Goal: Task Accomplishment & Management: Use online tool/utility

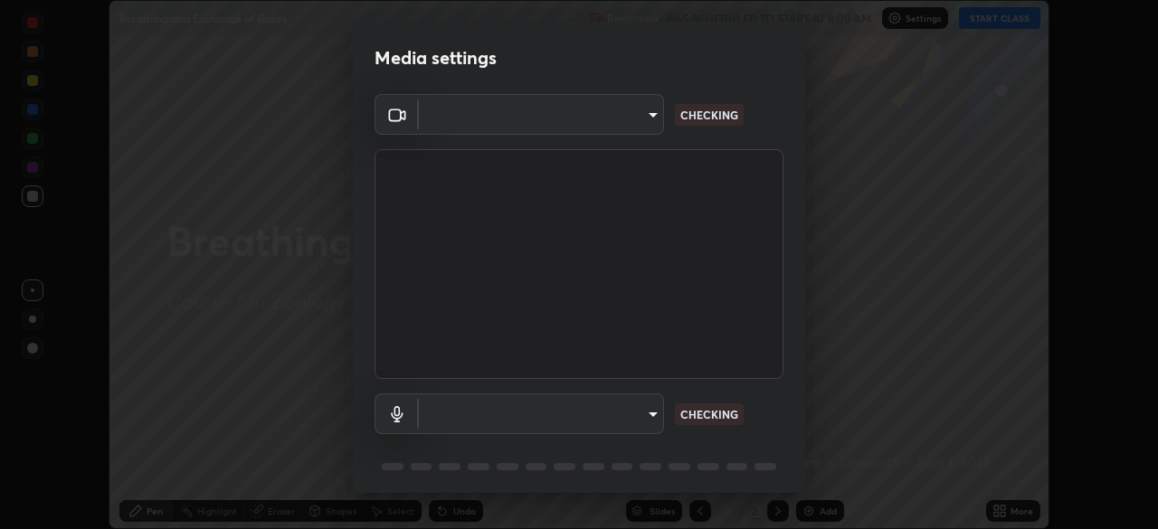
scroll to position [529, 1158]
type input "09f294524f3521c037d78ee7cdb71511b6c9344afeed810a356f0d23342d5398"
type input "default"
click at [630, 114] on body "Erase all Breathing and Exchange of Gases Recording WAS SCHEDULED TO START AT 8…" at bounding box center [579, 264] width 1158 height 529
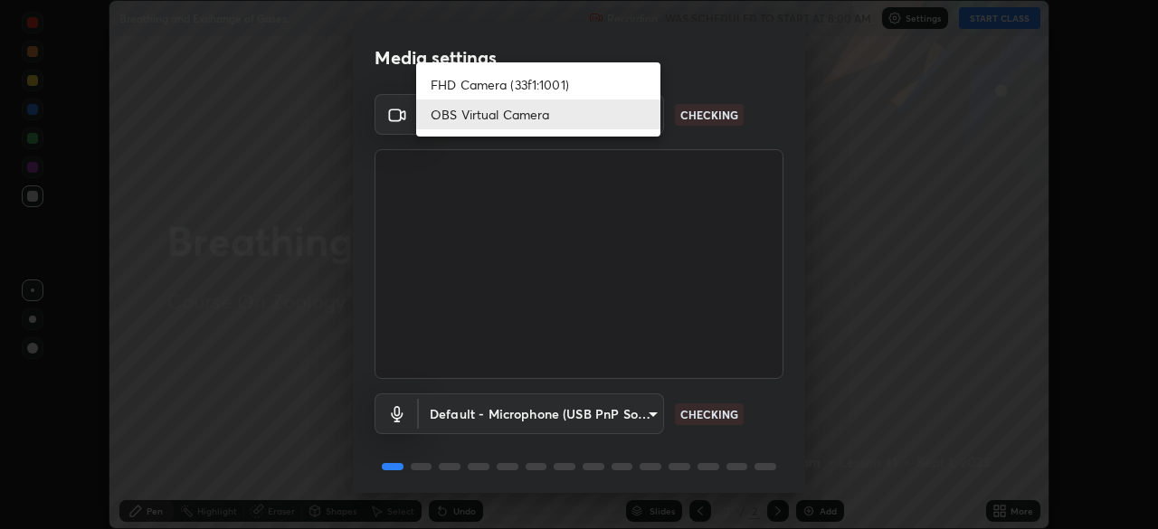
click at [621, 116] on li "OBS Virtual Camera" at bounding box center [538, 114] width 244 height 30
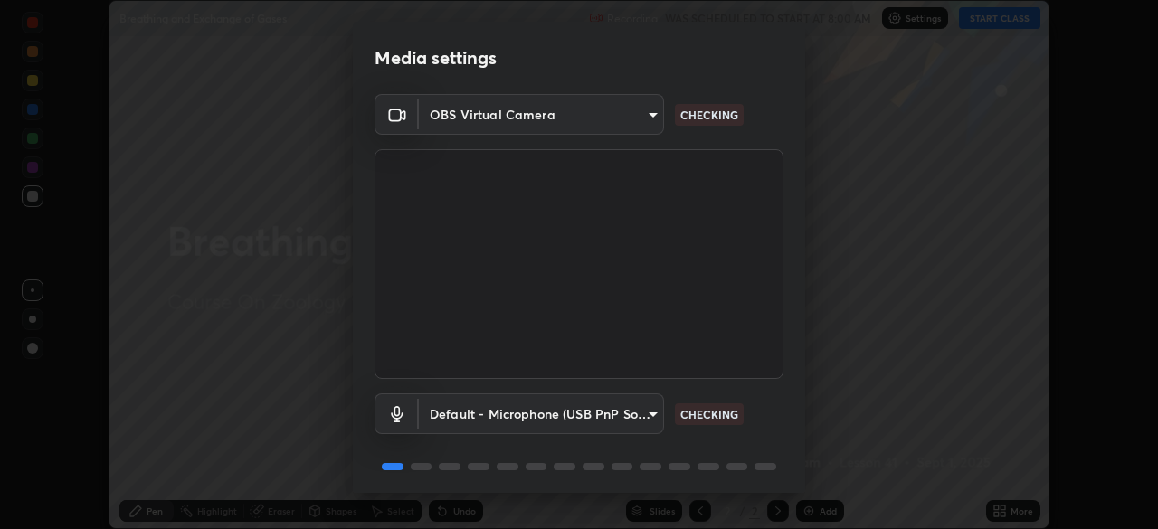
click at [617, 419] on body "Erase all Breathing and Exchange of Gases Recording WAS SCHEDULED TO START AT 8…" at bounding box center [579, 264] width 1158 height 529
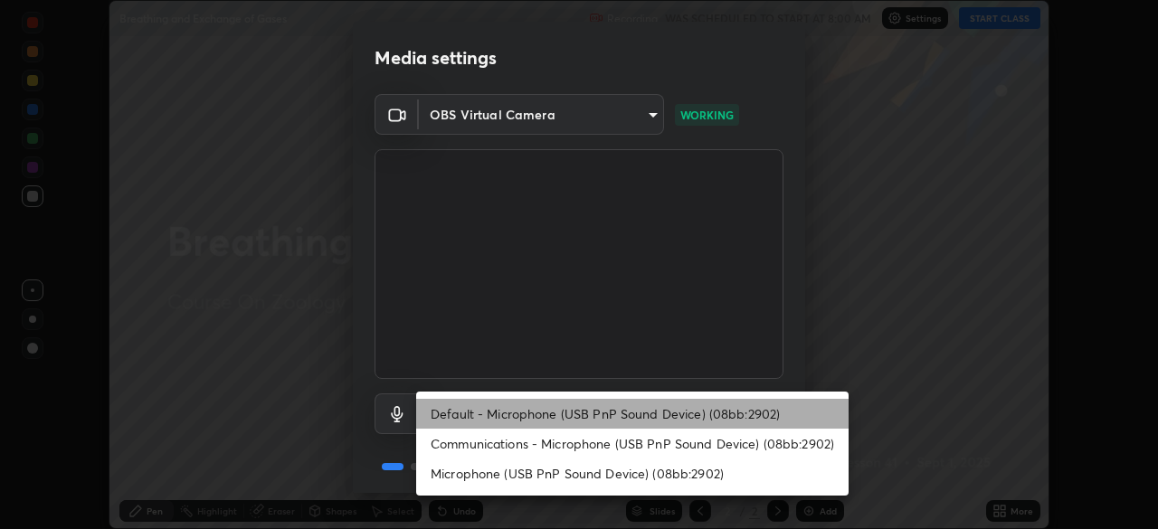
click at [617, 418] on li "Default - Microphone (USB PnP Sound Device) (08bb:2902)" at bounding box center [632, 414] width 432 height 30
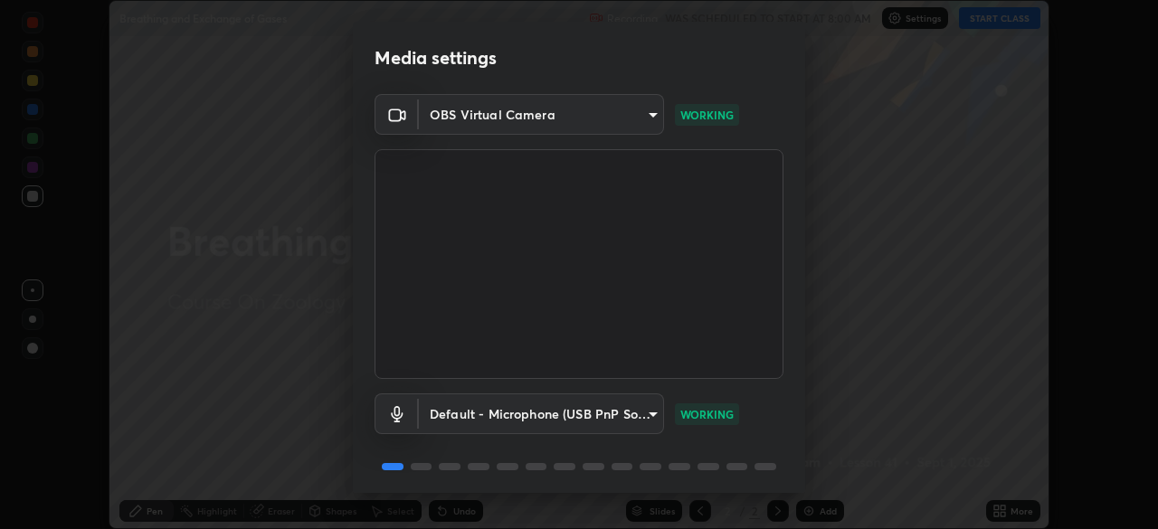
scroll to position [64, 0]
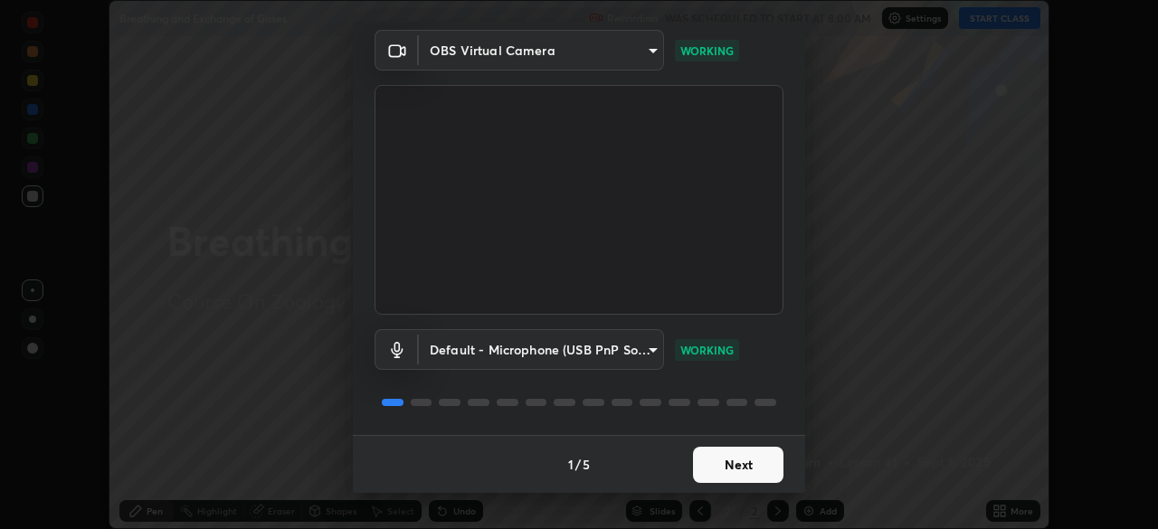
click at [741, 475] on button "Next" at bounding box center [738, 465] width 90 height 36
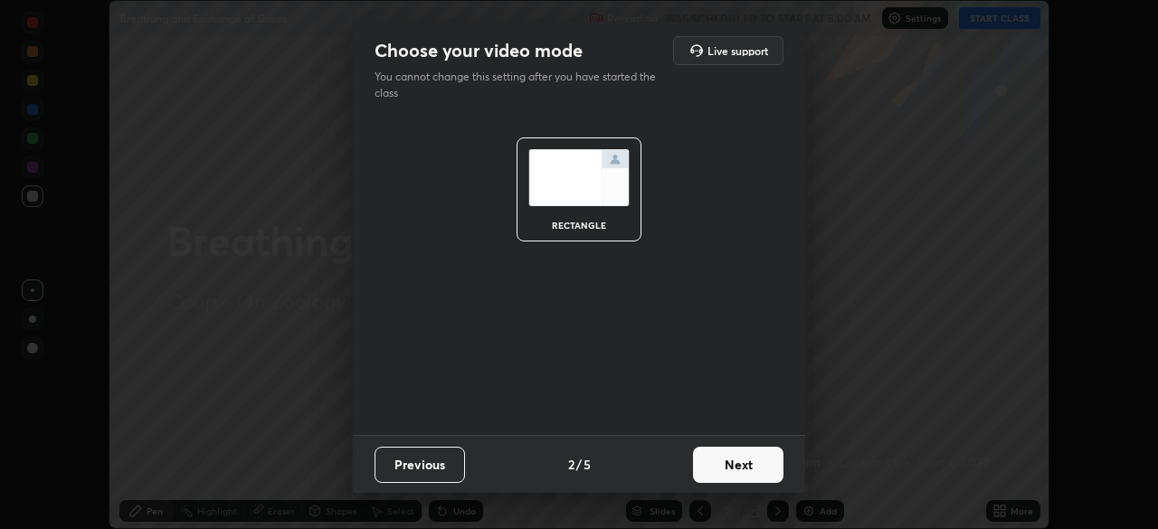
scroll to position [0, 0]
click at [757, 469] on button "Next" at bounding box center [738, 465] width 90 height 36
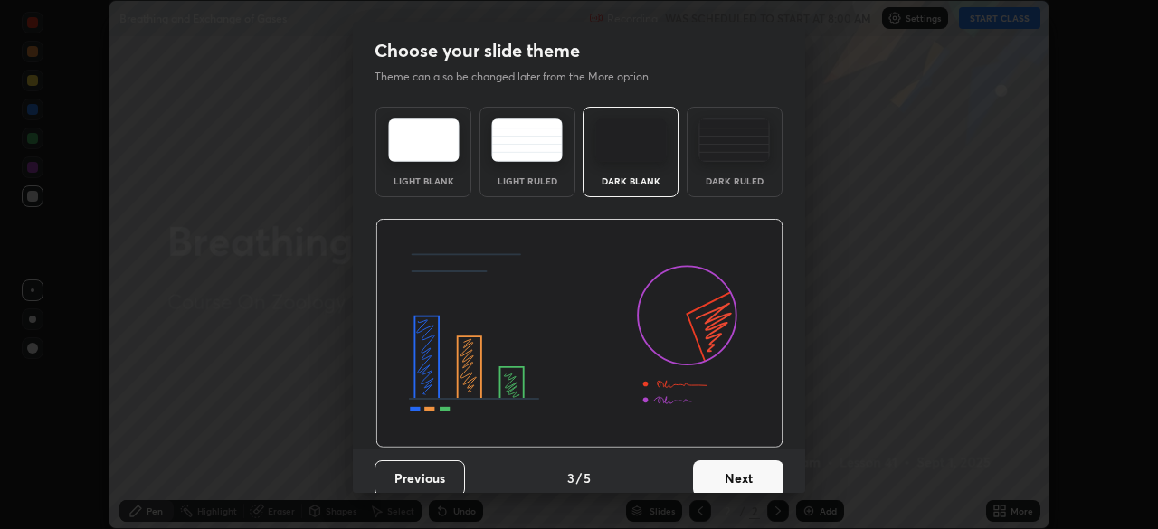
click at [725, 168] on div "Dark Ruled" at bounding box center [735, 152] width 96 height 90
click at [753, 476] on button "Next" at bounding box center [738, 478] width 90 height 36
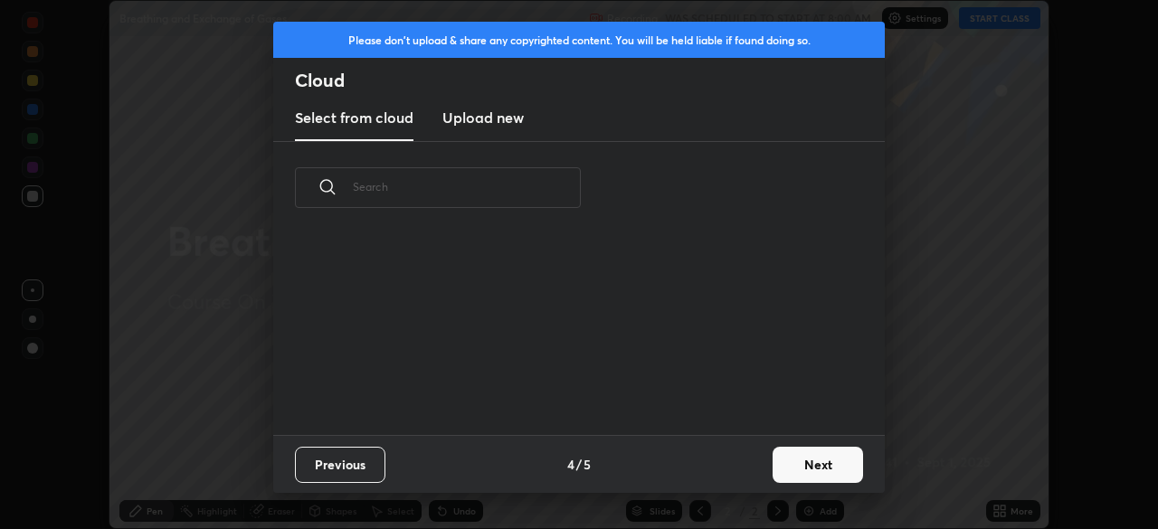
click at [794, 466] on button "Next" at bounding box center [817, 465] width 90 height 36
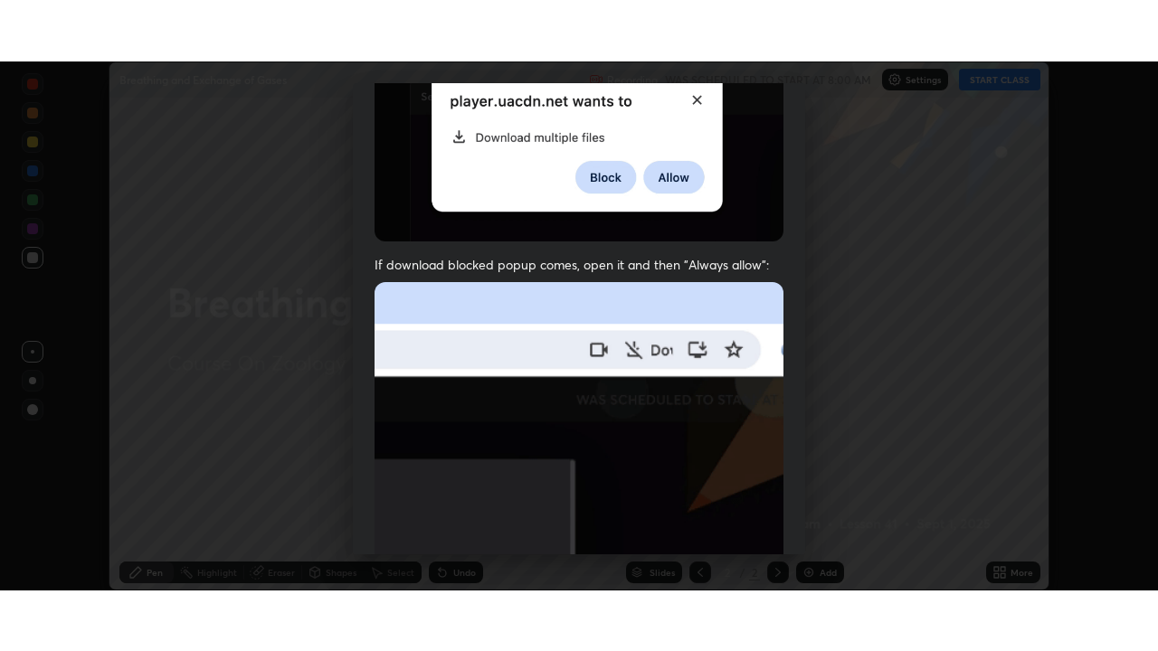
scroll to position [433, 0]
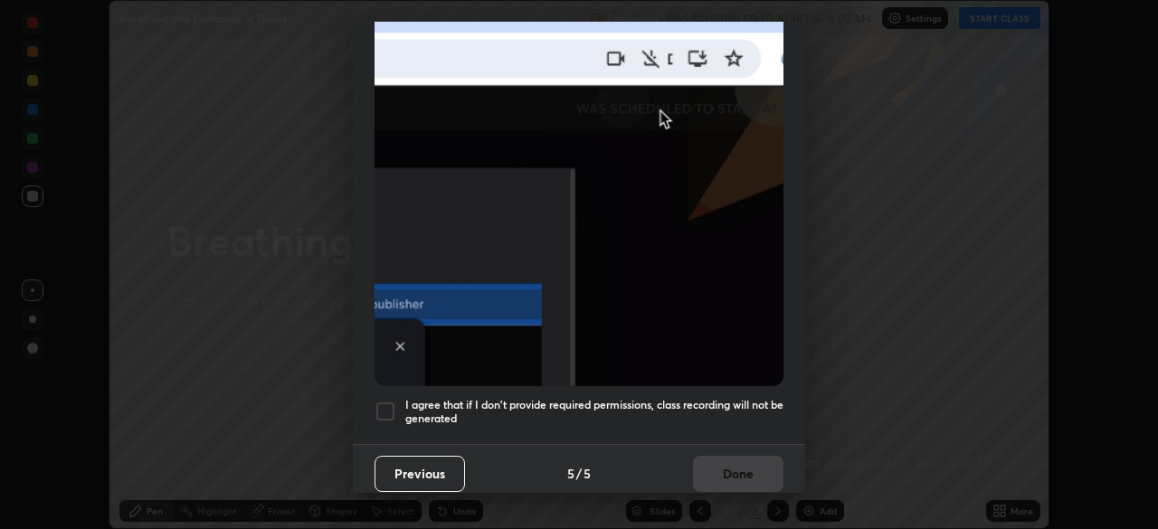
click at [696, 412] on h5 "I agree that if I don't provide required permissions, class recording will not …" at bounding box center [594, 412] width 378 height 28
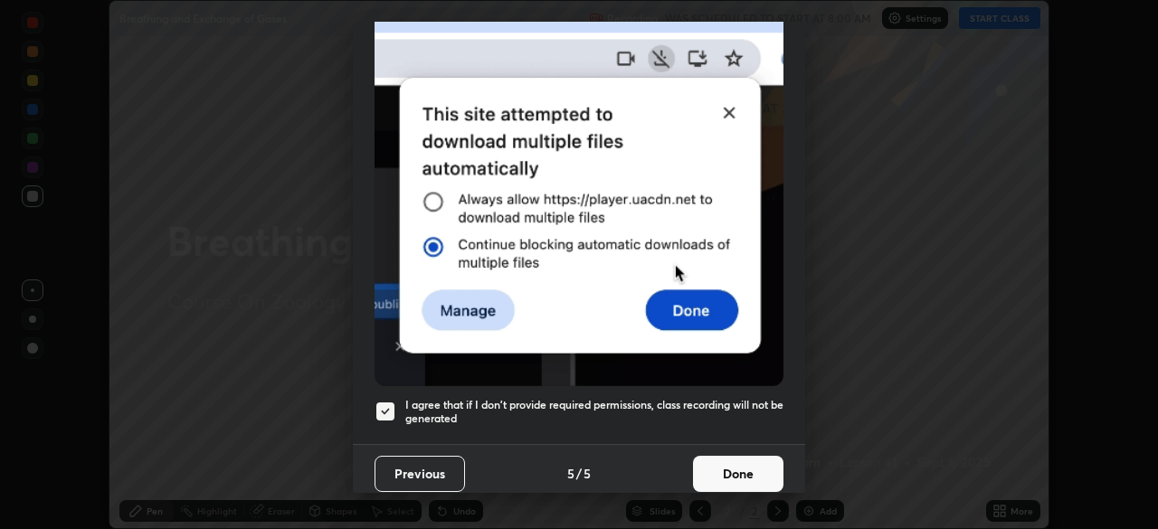
click at [722, 465] on button "Done" at bounding box center [738, 474] width 90 height 36
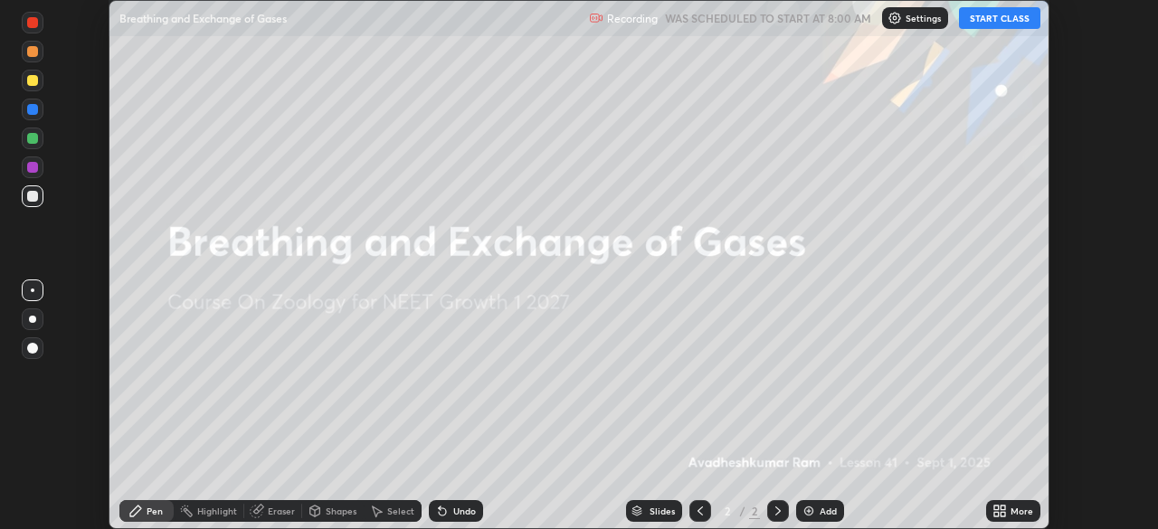
click at [1018, 510] on div "More" at bounding box center [1021, 511] width 23 height 9
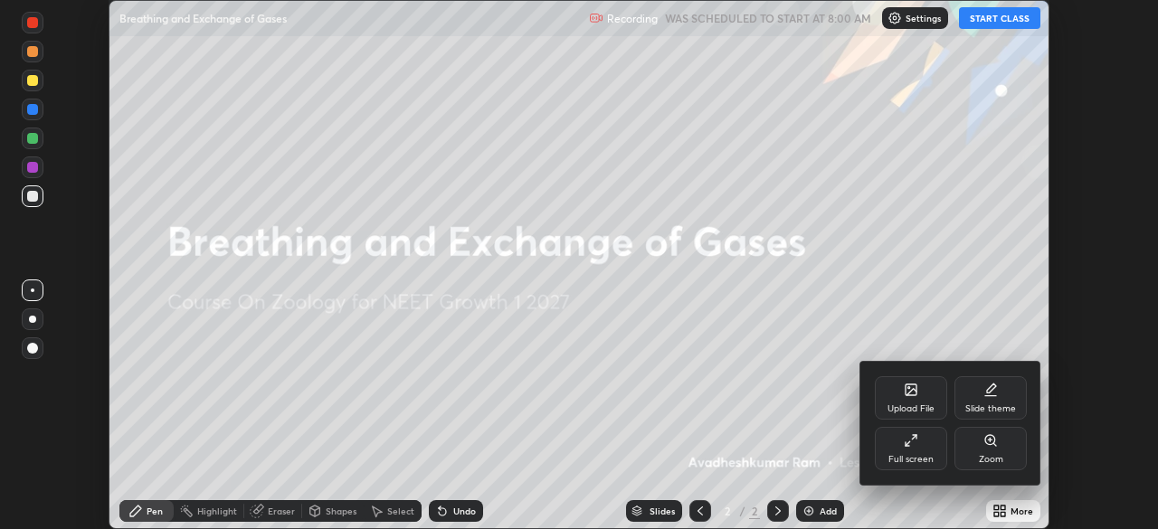
click at [910, 450] on div "Full screen" at bounding box center [911, 448] width 72 height 43
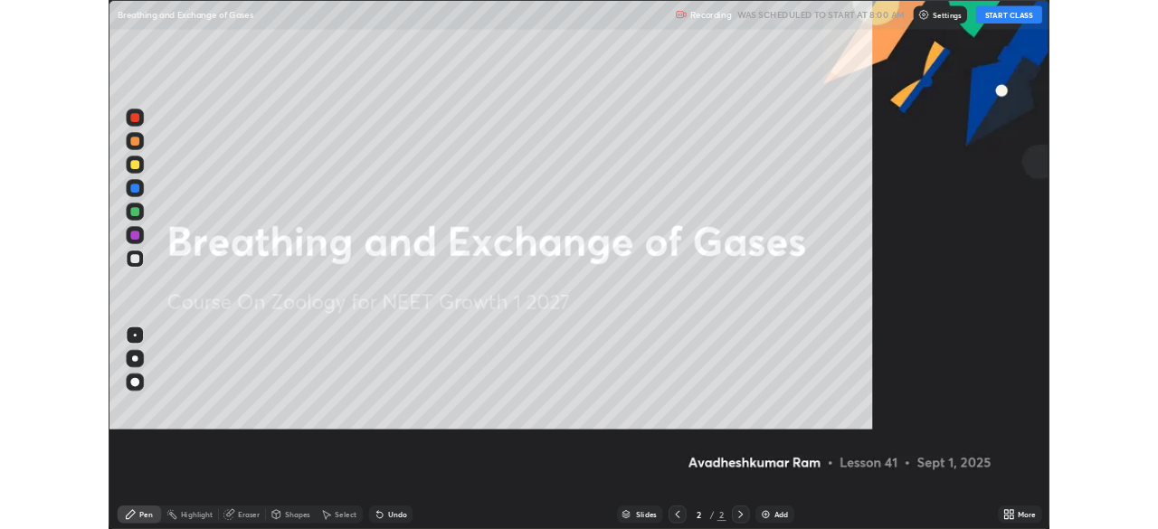
scroll to position [651, 1158]
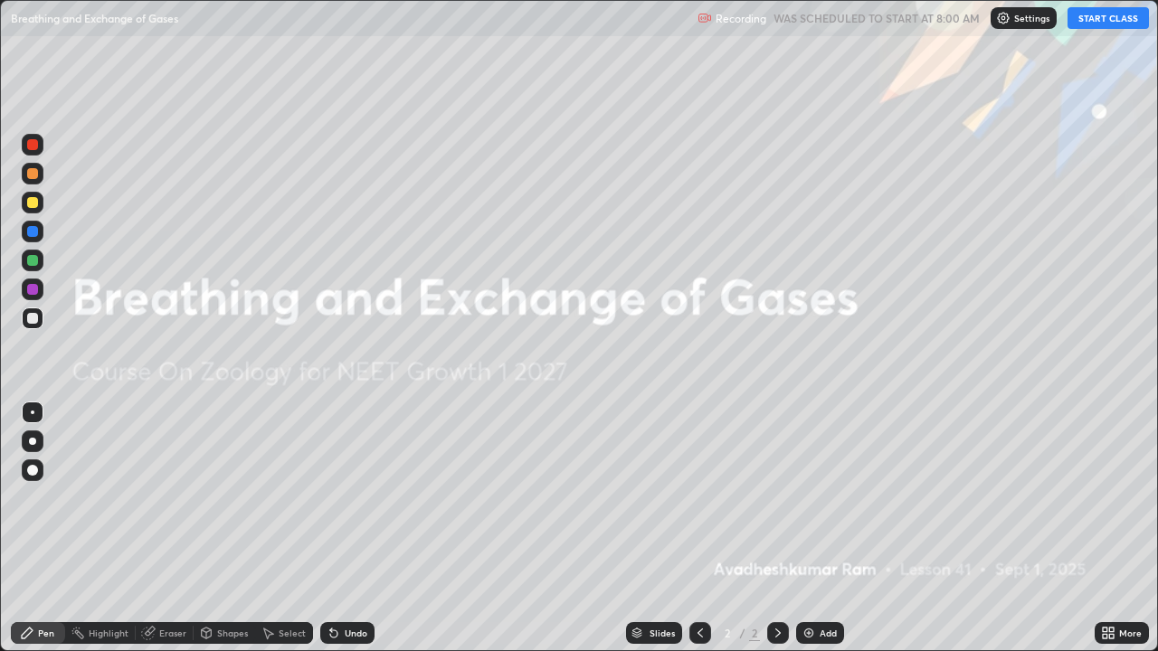
click at [1112, 528] on icon at bounding box center [1111, 636] width 5 height 5
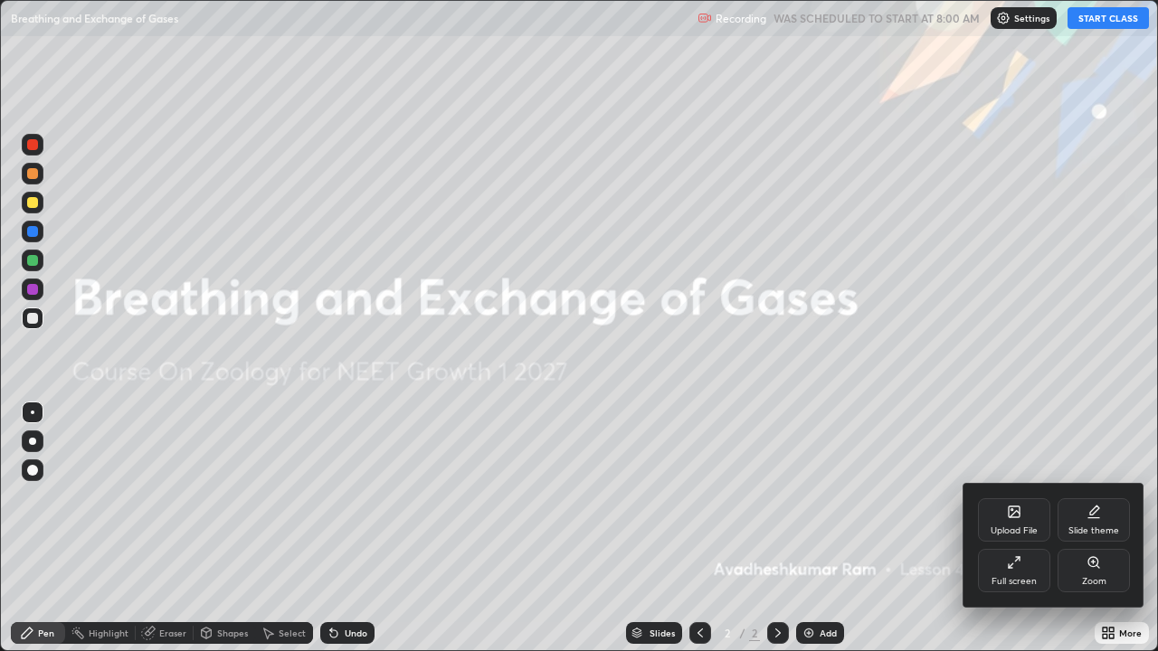
click at [1020, 528] on div "Full screen" at bounding box center [1014, 570] width 72 height 43
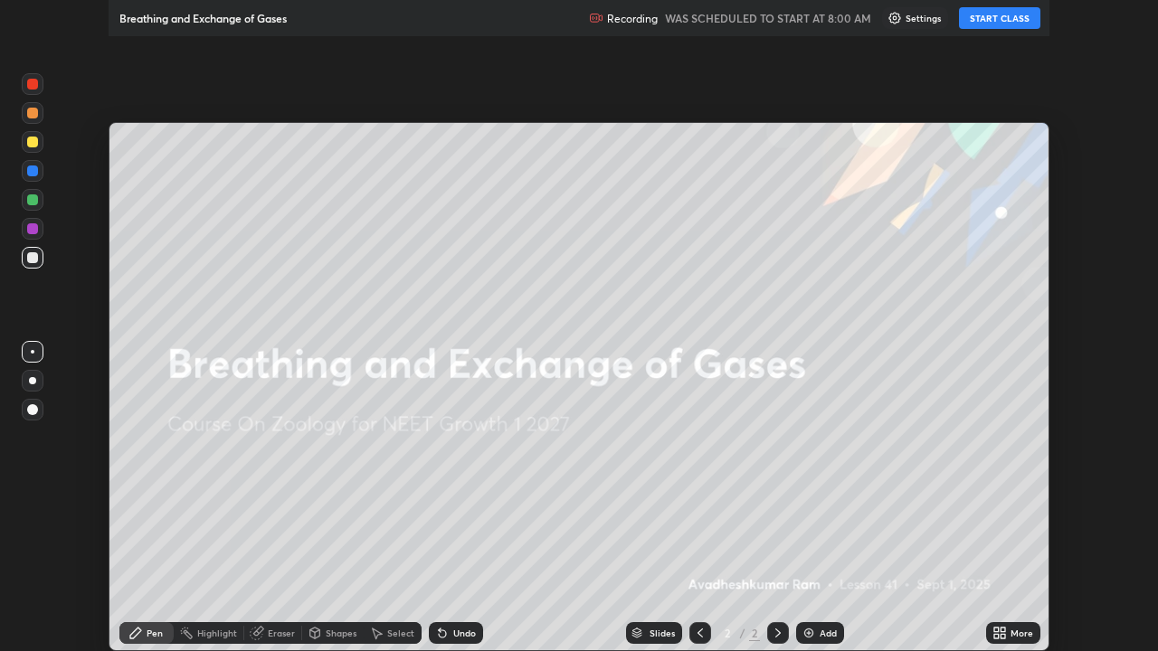
scroll to position [89924, 89296]
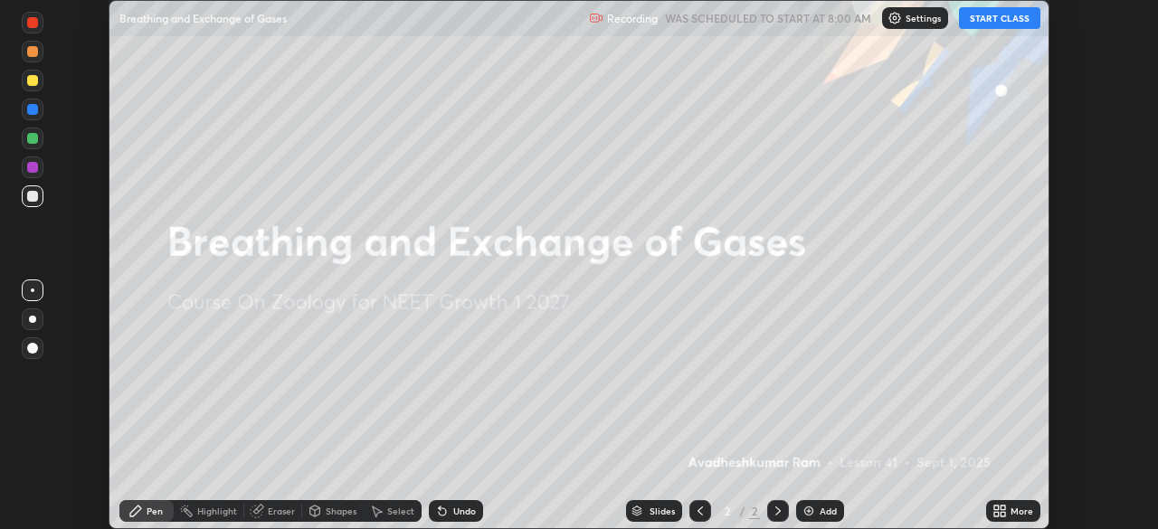
click at [1002, 21] on button "START CLASS" at bounding box center [999, 18] width 81 height 22
click at [1024, 511] on div "More" at bounding box center [1021, 511] width 23 height 9
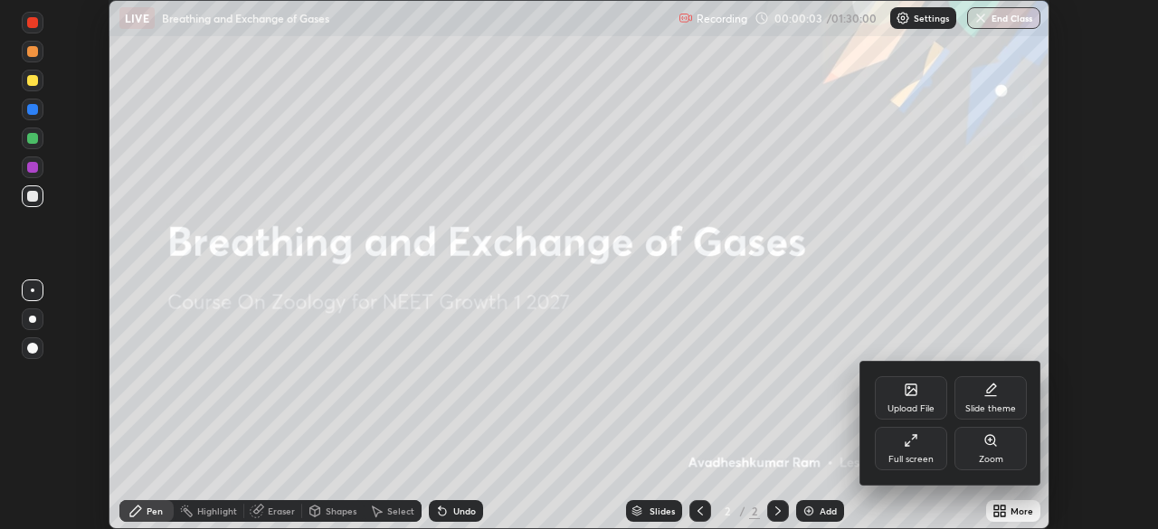
click at [923, 448] on div "Full screen" at bounding box center [911, 448] width 72 height 43
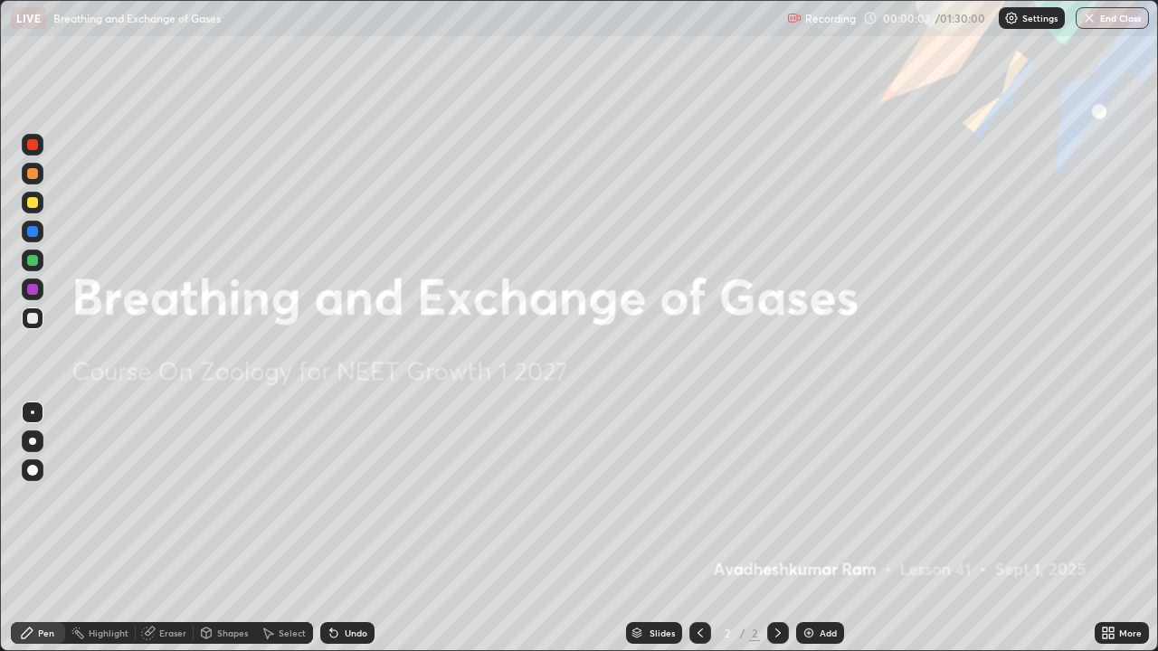
scroll to position [651, 1158]
click at [815, 528] on div "Add" at bounding box center [820, 633] width 48 height 22
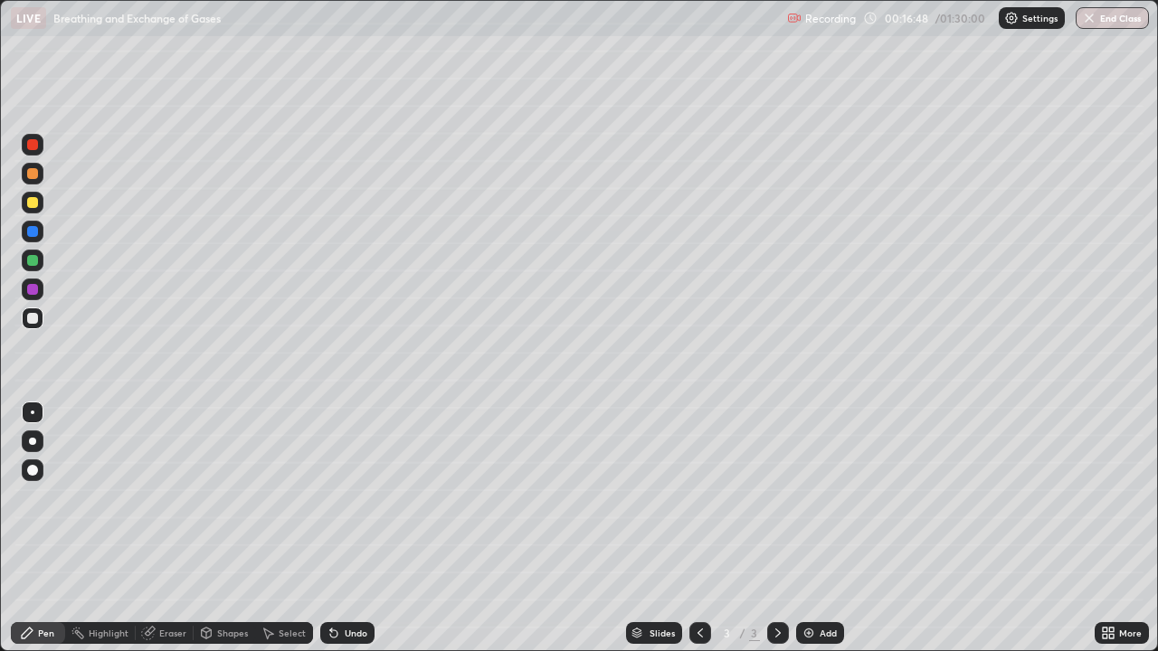
click at [36, 199] on div at bounding box center [32, 202] width 11 height 11
click at [35, 468] on div at bounding box center [32, 470] width 11 height 11
click at [33, 412] on div at bounding box center [33, 413] width 4 height 4
click at [34, 323] on div at bounding box center [32, 318] width 11 height 11
click at [340, 528] on div "Undo" at bounding box center [347, 633] width 54 height 22
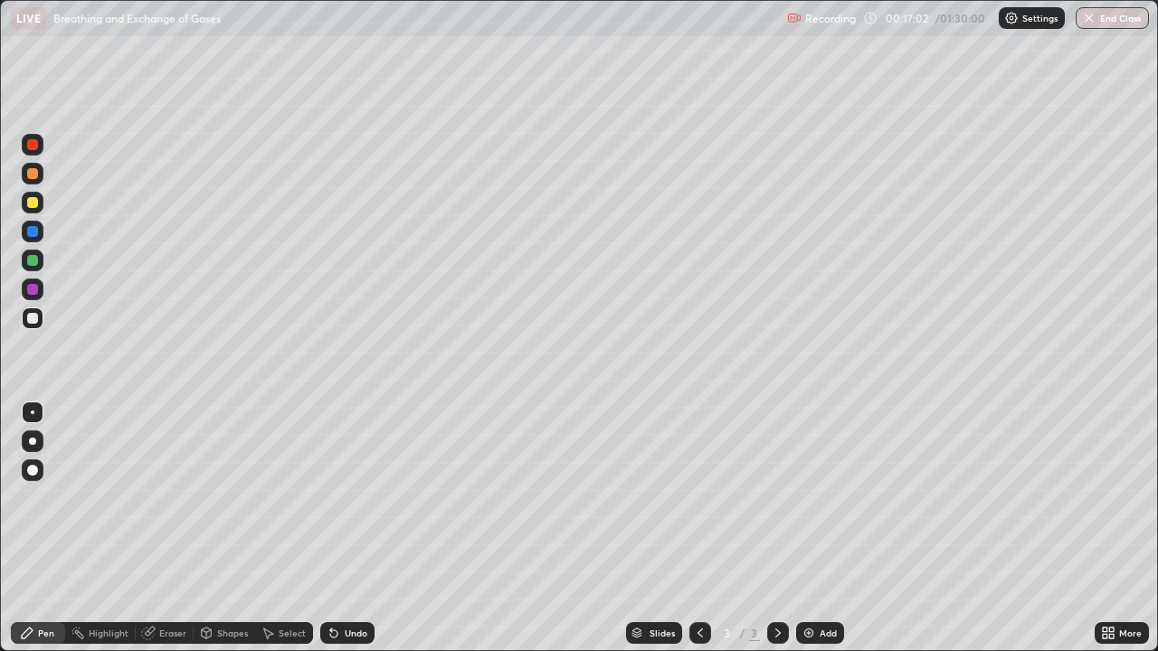
click at [31, 199] on div at bounding box center [32, 202] width 11 height 11
click at [345, 528] on div "Undo" at bounding box center [356, 633] width 23 height 9
click at [30, 475] on div at bounding box center [32, 470] width 11 height 11
click at [32, 319] on div at bounding box center [32, 318] width 11 height 11
click at [32, 412] on div at bounding box center [33, 413] width 4 height 4
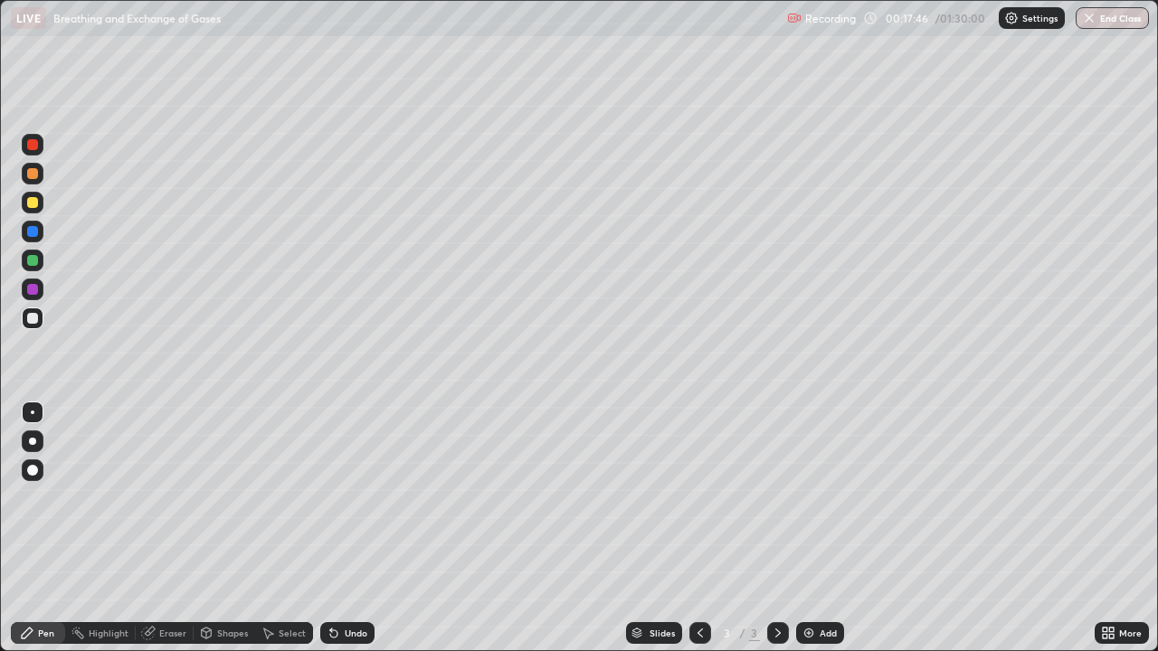
click at [28, 317] on div at bounding box center [32, 318] width 11 height 11
click at [33, 260] on div at bounding box center [32, 260] width 11 height 11
click at [33, 316] on div at bounding box center [32, 318] width 11 height 11
click at [349, 528] on div "Undo" at bounding box center [356, 633] width 23 height 9
click at [345, 528] on div "Undo" at bounding box center [347, 633] width 54 height 22
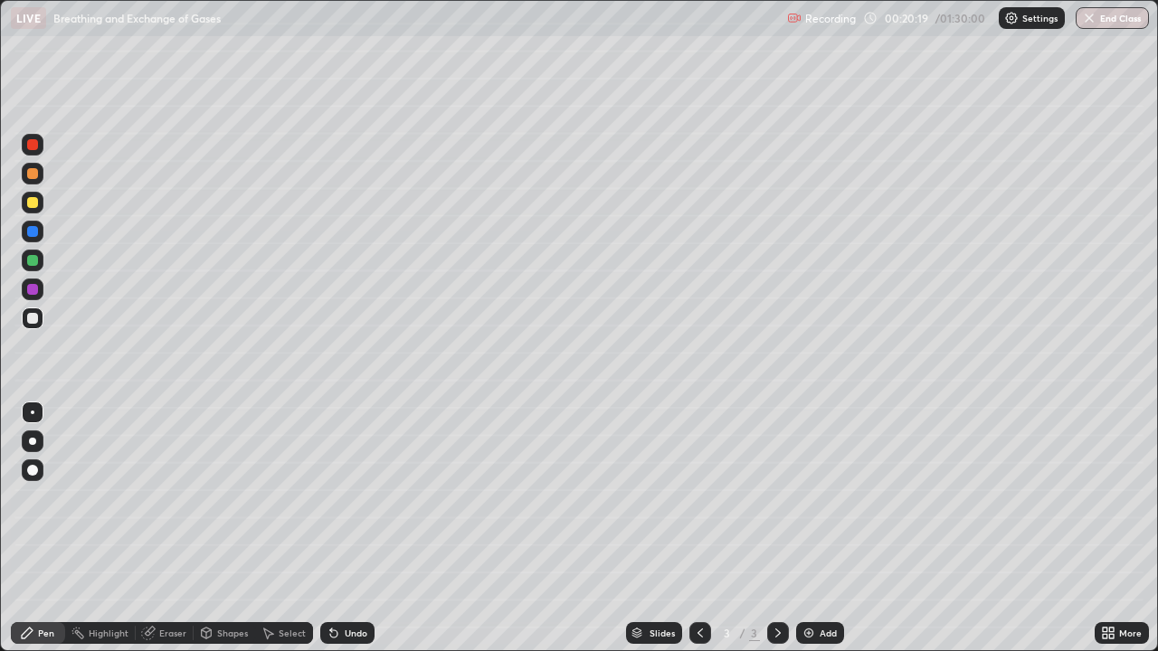
click at [344, 528] on div "Undo" at bounding box center [347, 633] width 54 height 22
click at [32, 203] on div at bounding box center [32, 202] width 11 height 11
click at [354, 528] on div "Undo" at bounding box center [356, 633] width 23 height 9
click at [352, 528] on div "Undo" at bounding box center [356, 633] width 23 height 9
click at [353, 528] on div "Undo" at bounding box center [356, 633] width 23 height 9
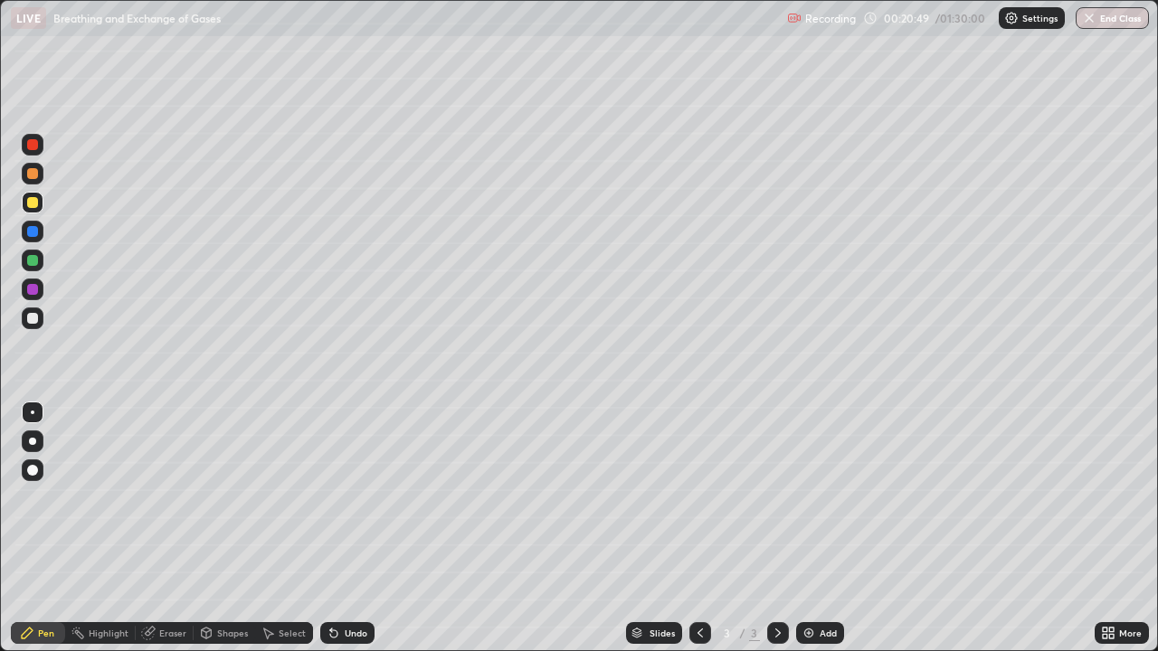
click at [356, 528] on div "Undo" at bounding box center [347, 633] width 54 height 22
click at [33, 261] on div at bounding box center [32, 260] width 11 height 11
click at [30, 298] on div at bounding box center [33, 290] width 22 height 22
click at [34, 205] on div at bounding box center [32, 202] width 11 height 11
click at [150, 528] on icon at bounding box center [148, 634] width 12 height 12
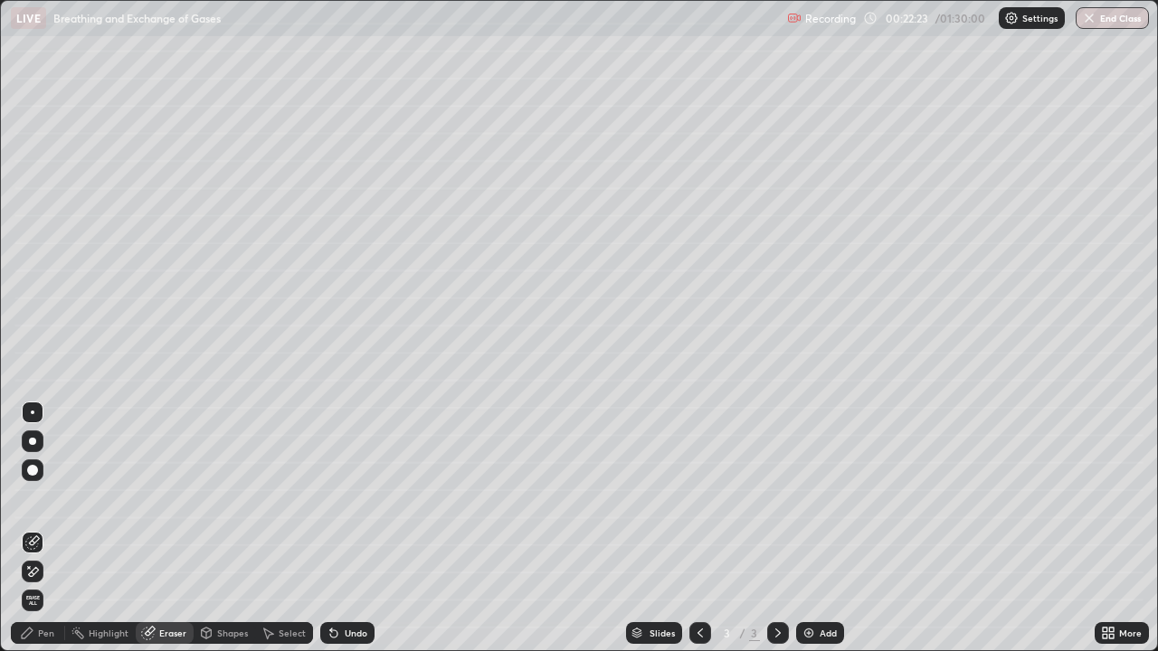
click at [38, 528] on div "Pen" at bounding box center [46, 633] width 16 height 9
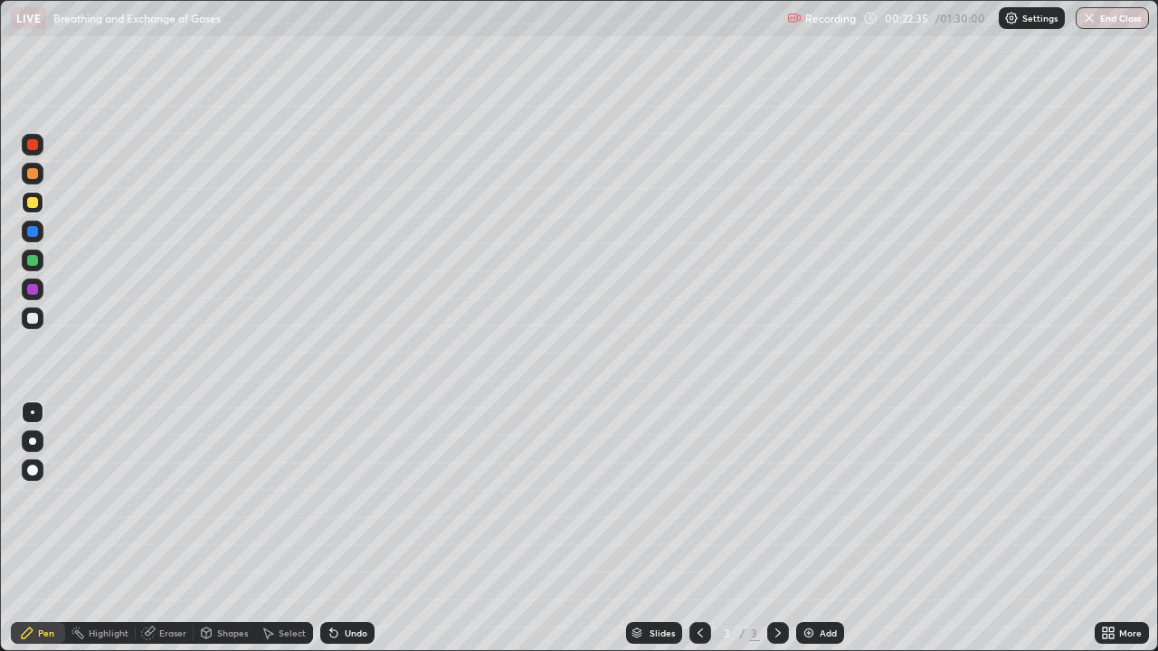
click at [33, 318] on div at bounding box center [32, 318] width 11 height 11
click at [31, 264] on div at bounding box center [32, 260] width 11 height 11
click at [31, 318] on div at bounding box center [32, 318] width 11 height 11
click at [32, 149] on div at bounding box center [32, 144] width 11 height 11
click at [33, 232] on div at bounding box center [32, 231] width 11 height 11
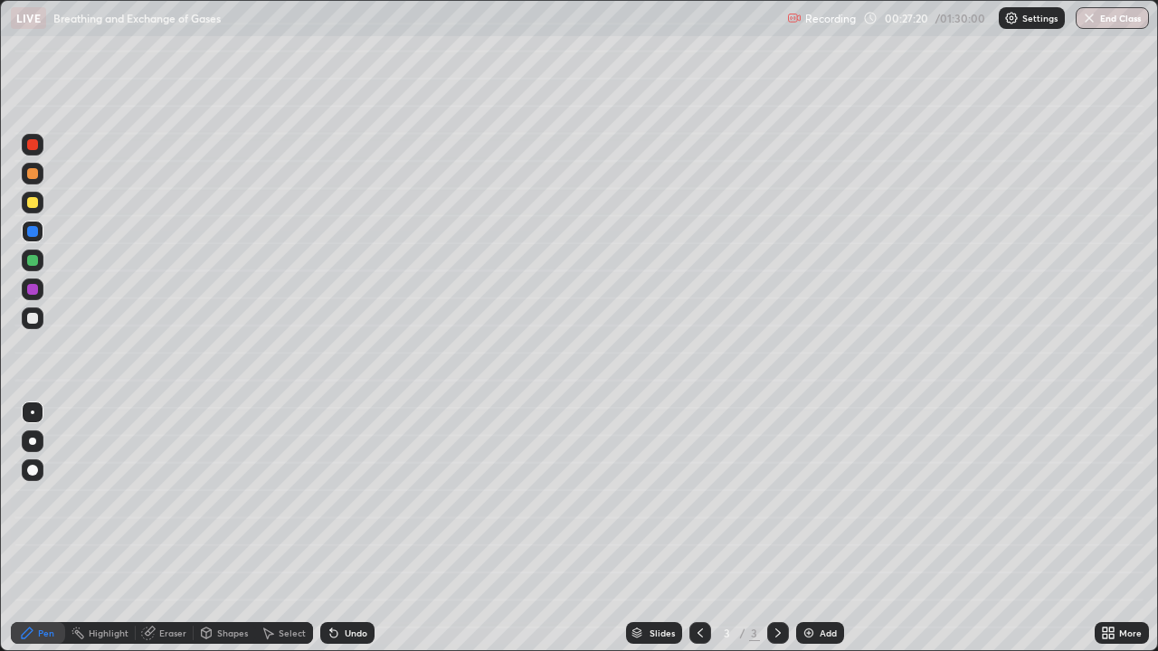
click at [31, 207] on div at bounding box center [32, 202] width 11 height 11
click at [823, 528] on div "Add" at bounding box center [828, 633] width 17 height 9
click at [37, 269] on div at bounding box center [33, 261] width 22 height 22
click at [697, 528] on icon at bounding box center [699, 633] width 5 height 9
click at [776, 528] on icon at bounding box center [778, 633] width 14 height 14
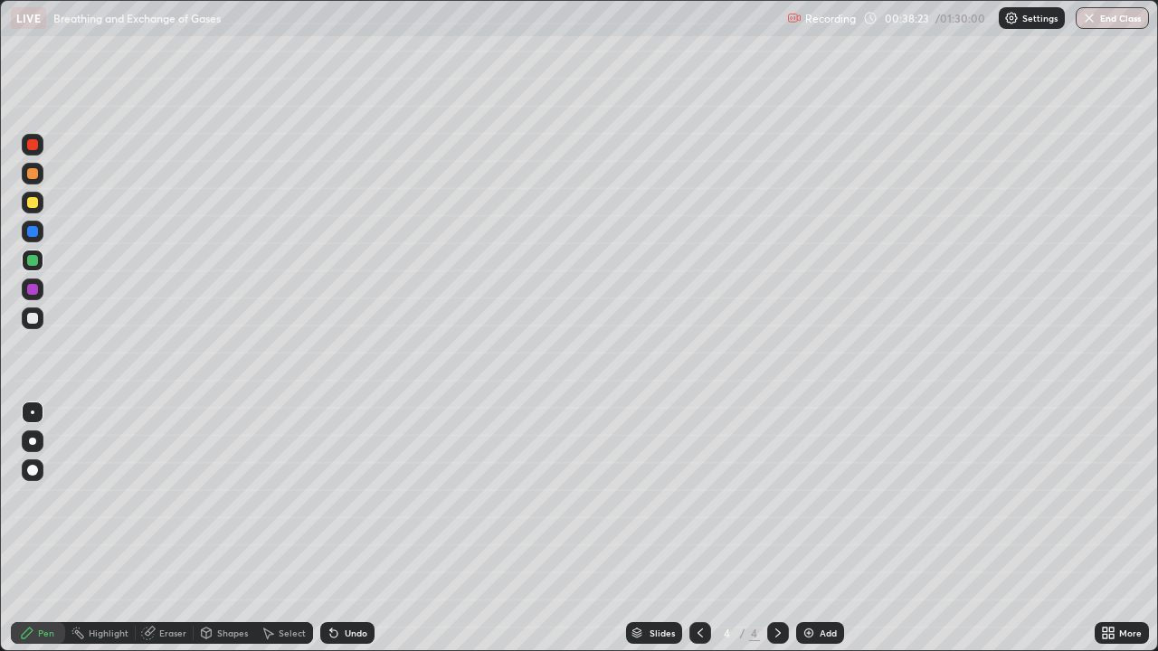
click at [32, 203] on div at bounding box center [32, 202] width 11 height 11
click at [358, 528] on div "Undo" at bounding box center [347, 633] width 54 height 22
click at [351, 528] on div "Undo" at bounding box center [356, 633] width 23 height 9
click at [33, 318] on div at bounding box center [32, 318] width 11 height 11
click at [337, 528] on icon at bounding box center [334, 633] width 14 height 14
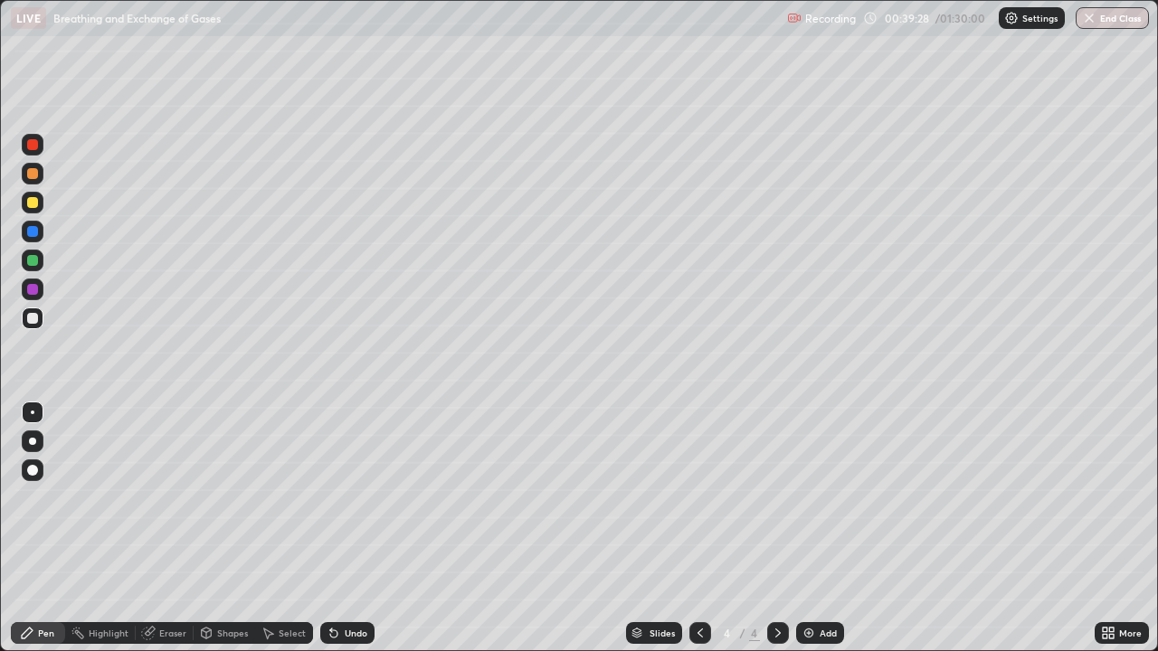
click at [331, 528] on icon at bounding box center [333, 633] width 7 height 7
click at [33, 174] on div at bounding box center [32, 173] width 11 height 11
click at [31, 325] on div at bounding box center [33, 319] width 22 height 22
click at [167, 528] on div "Eraser" at bounding box center [165, 633] width 58 height 22
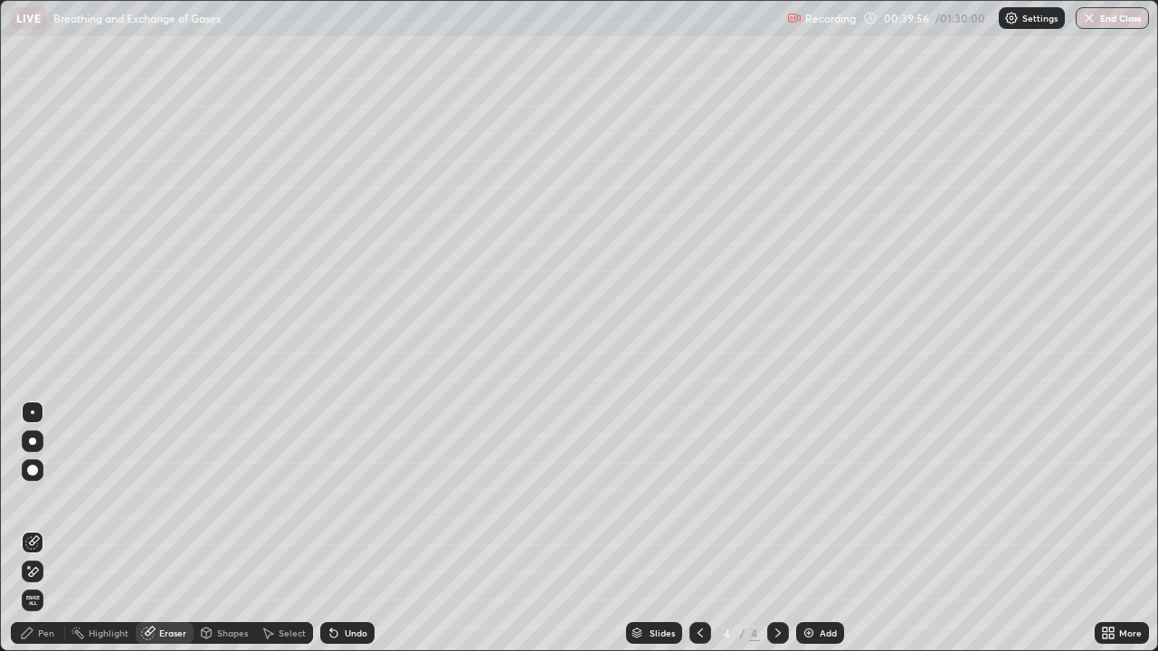
click at [36, 528] on div "Pen" at bounding box center [38, 633] width 54 height 22
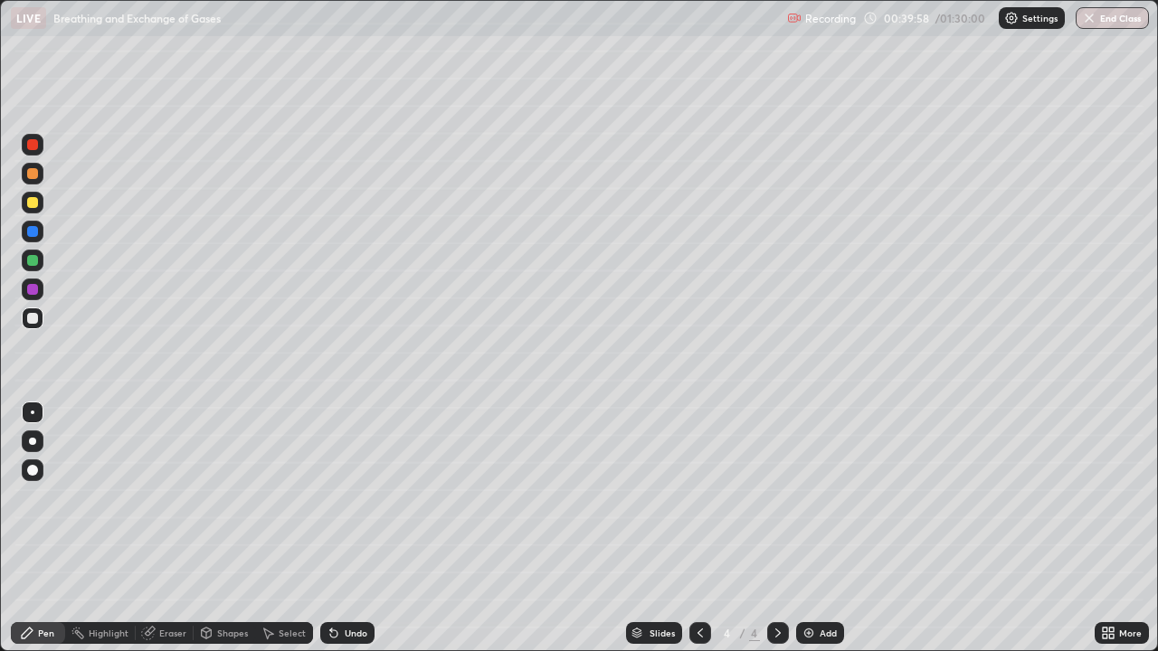
click at [175, 528] on div "Eraser" at bounding box center [165, 633] width 58 height 22
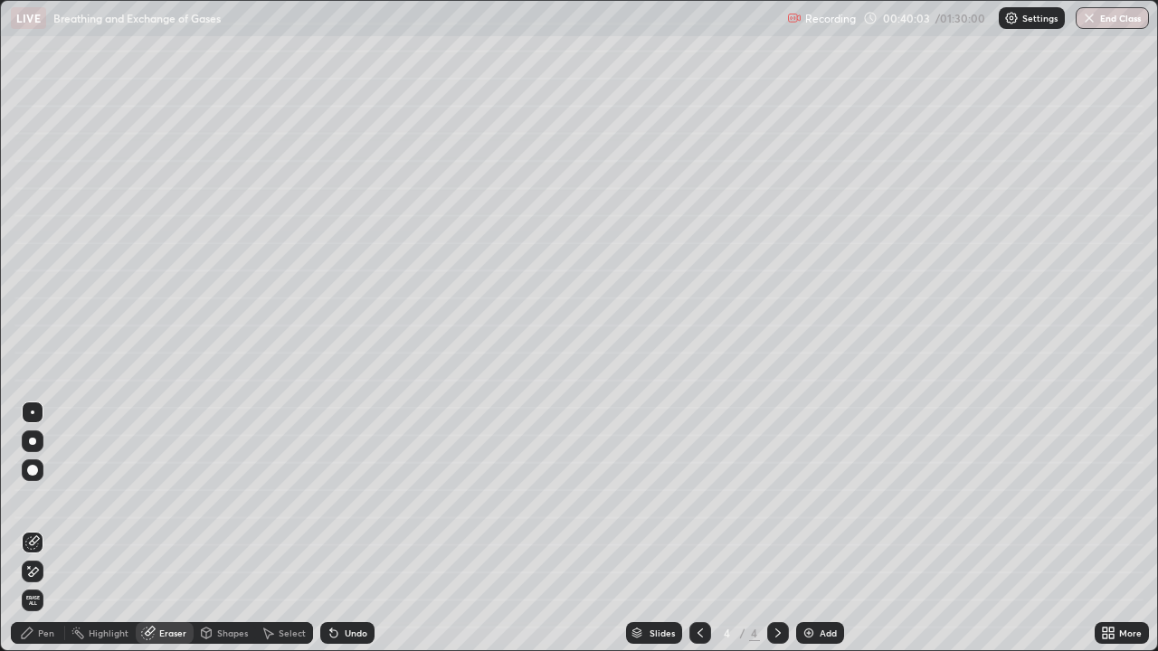
click at [31, 528] on icon at bounding box center [27, 633] width 14 height 14
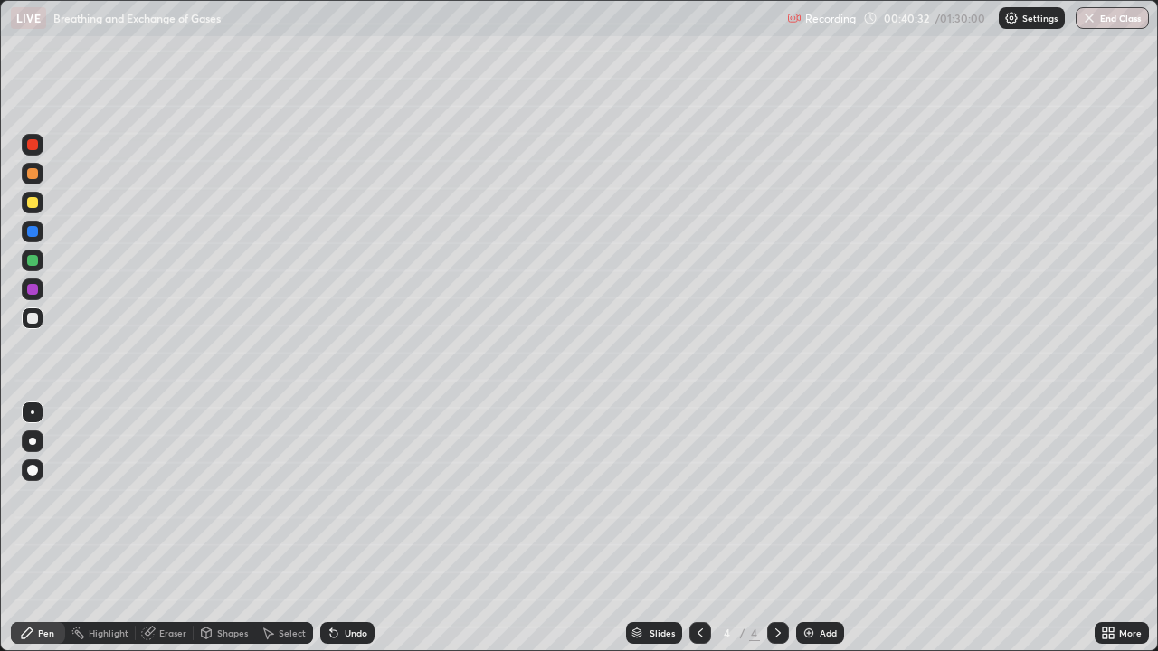
click at [33, 204] on div at bounding box center [32, 202] width 11 height 11
click at [31, 318] on div at bounding box center [32, 318] width 11 height 11
click at [31, 204] on div at bounding box center [32, 202] width 11 height 11
click at [355, 528] on div "Undo" at bounding box center [347, 633] width 54 height 22
click at [351, 528] on div "Undo" at bounding box center [347, 633] width 54 height 22
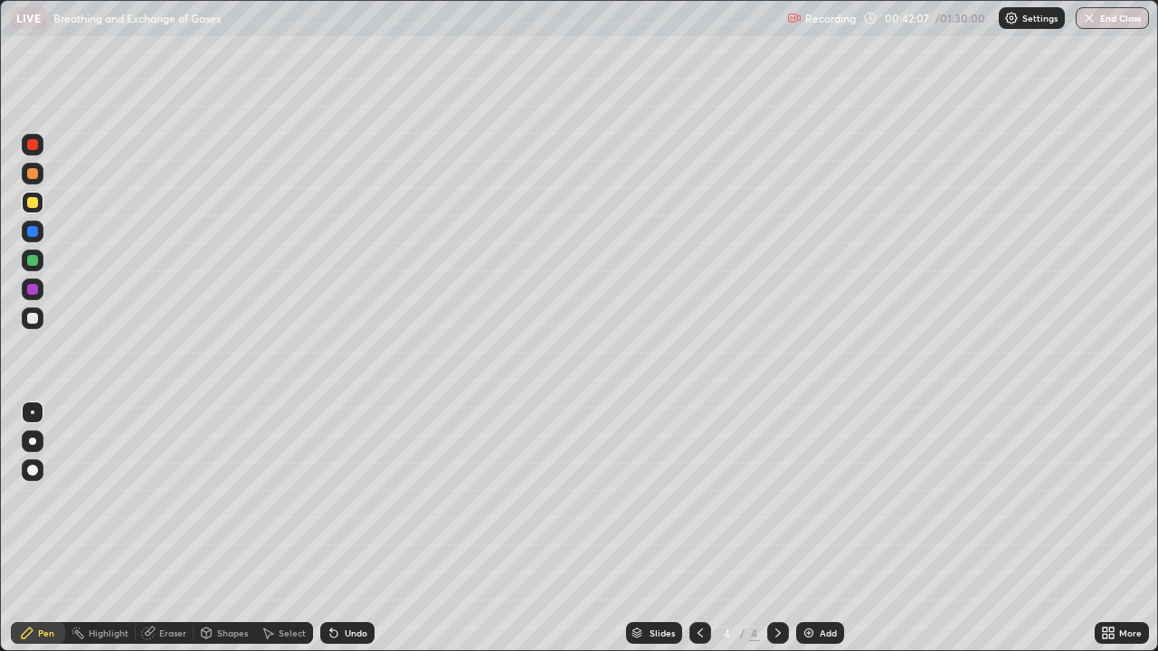
click at [350, 528] on div "Undo" at bounding box center [347, 633] width 54 height 22
click at [346, 528] on div "Undo" at bounding box center [347, 633] width 54 height 22
click at [149, 528] on icon at bounding box center [148, 634] width 12 height 12
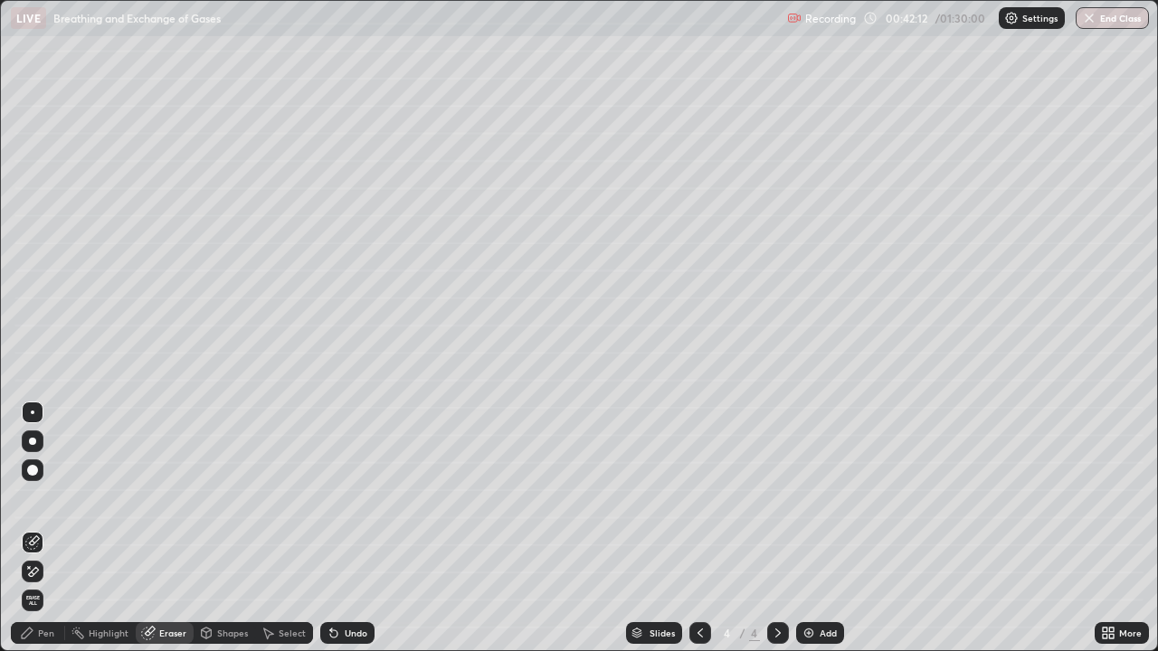
click at [31, 528] on div "Pen" at bounding box center [38, 633] width 54 height 22
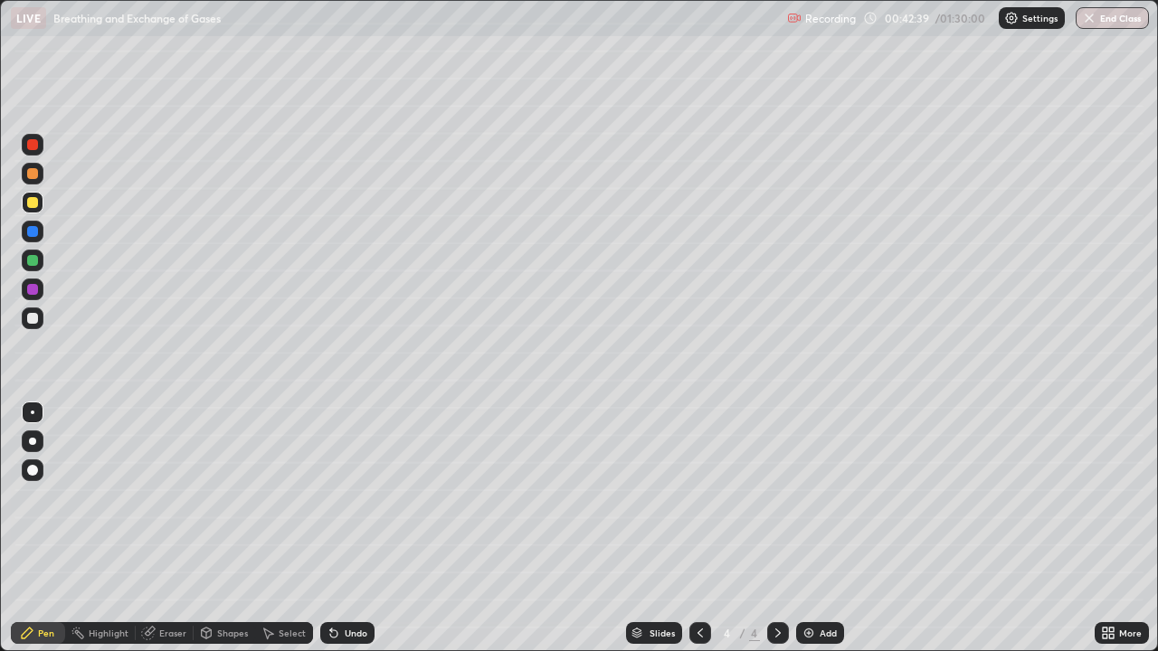
click at [33, 146] on div at bounding box center [32, 144] width 11 height 11
click at [32, 232] on div at bounding box center [32, 231] width 11 height 11
click at [30, 141] on div at bounding box center [32, 144] width 11 height 11
click at [33, 318] on div at bounding box center [32, 318] width 11 height 11
click at [32, 231] on div at bounding box center [32, 231] width 11 height 11
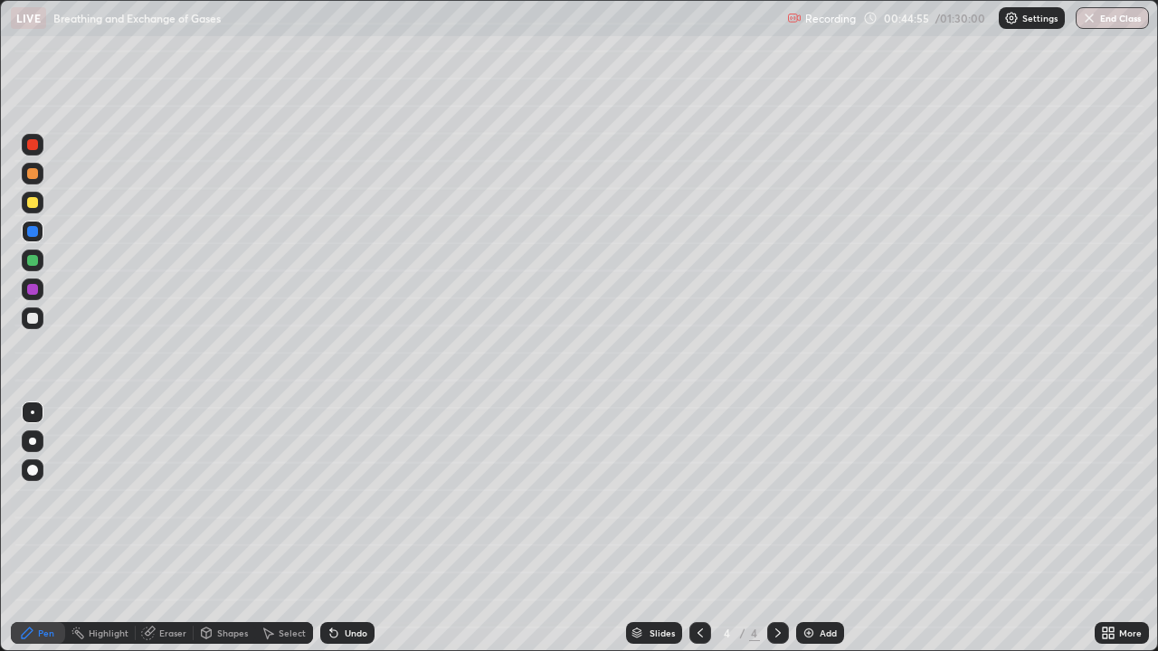
click at [32, 175] on div at bounding box center [32, 173] width 11 height 11
click at [823, 528] on div "Add" at bounding box center [828, 633] width 17 height 9
click at [36, 206] on div at bounding box center [32, 202] width 11 height 11
click at [35, 469] on div at bounding box center [32, 470] width 11 height 11
click at [34, 265] on div at bounding box center [32, 260] width 11 height 11
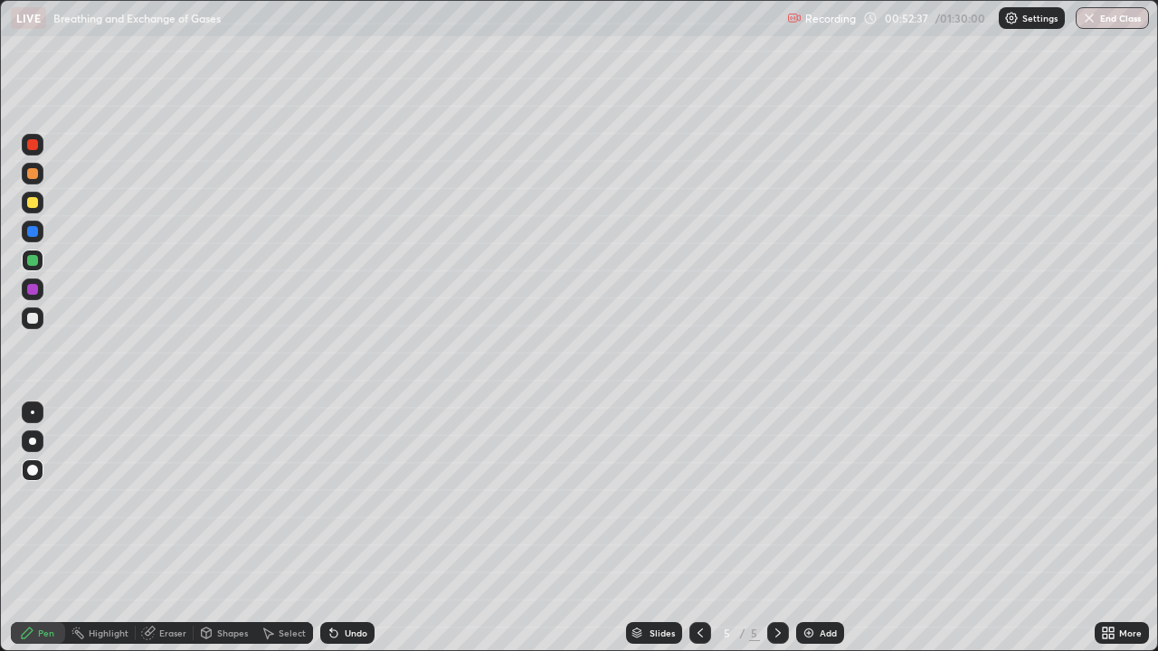
click at [33, 175] on div at bounding box center [32, 173] width 11 height 11
click at [33, 321] on div at bounding box center [32, 318] width 11 height 11
click at [33, 412] on div at bounding box center [33, 413] width 4 height 4
click at [32, 175] on div at bounding box center [32, 173] width 11 height 11
click at [31, 232] on div at bounding box center [32, 231] width 11 height 11
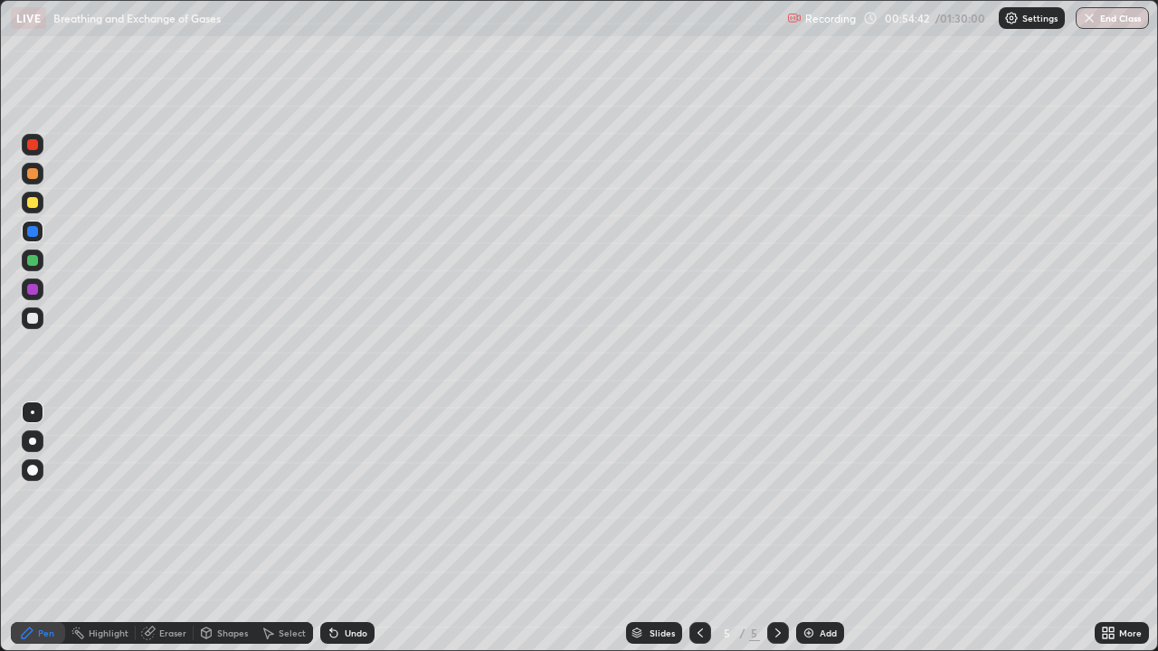
click at [39, 316] on div at bounding box center [33, 319] width 22 height 22
click at [353, 528] on div "Undo" at bounding box center [356, 633] width 23 height 9
click at [330, 528] on icon at bounding box center [333, 633] width 7 height 7
click at [347, 528] on div "Undo" at bounding box center [356, 633] width 23 height 9
click at [32, 236] on div at bounding box center [32, 231] width 11 height 11
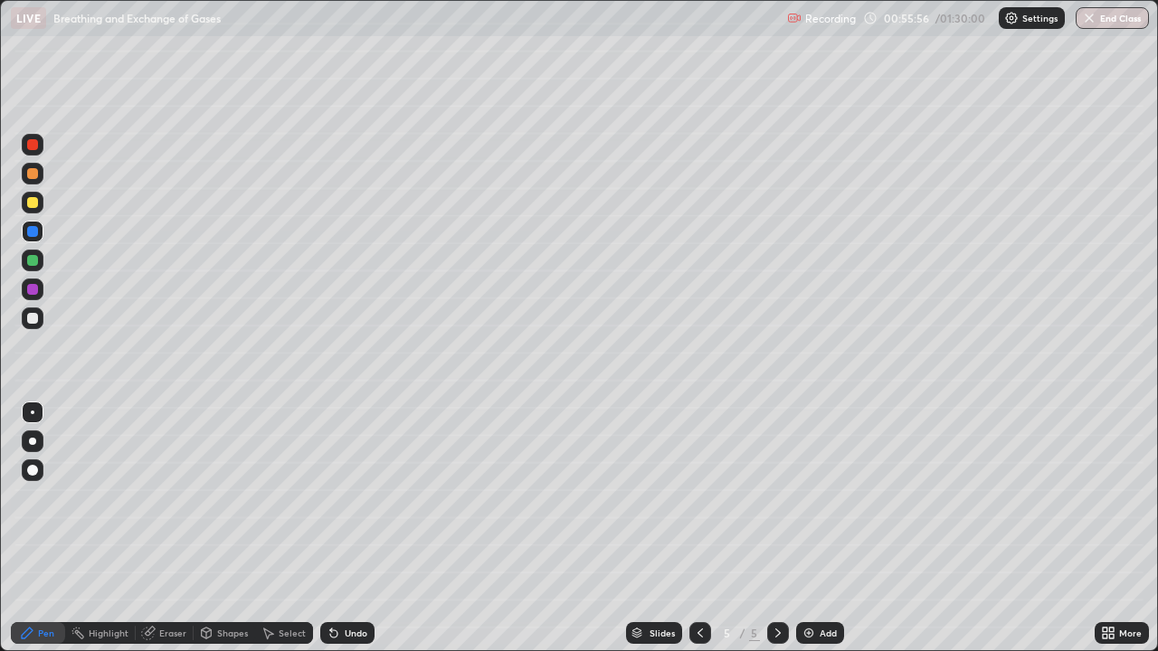
click at [34, 328] on div at bounding box center [33, 319] width 22 height 22
click at [349, 528] on div "Undo" at bounding box center [356, 633] width 23 height 9
click at [354, 528] on div "Undo" at bounding box center [356, 633] width 23 height 9
click at [355, 528] on div "Undo" at bounding box center [347, 633] width 54 height 22
click at [351, 528] on div "Undo" at bounding box center [356, 633] width 23 height 9
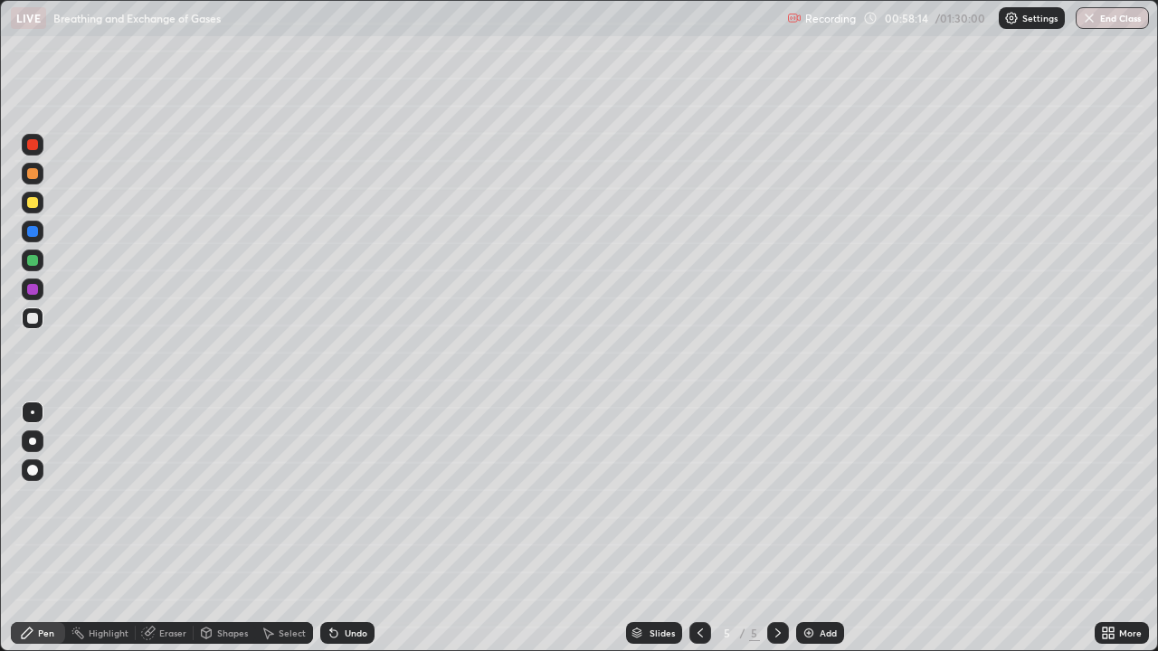
click at [346, 528] on div "Undo" at bounding box center [356, 633] width 23 height 9
click at [33, 204] on div at bounding box center [32, 202] width 11 height 11
click at [348, 528] on div "Undo" at bounding box center [356, 633] width 23 height 9
click at [34, 474] on div at bounding box center [32, 470] width 11 height 11
click at [33, 175] on div at bounding box center [32, 173] width 11 height 11
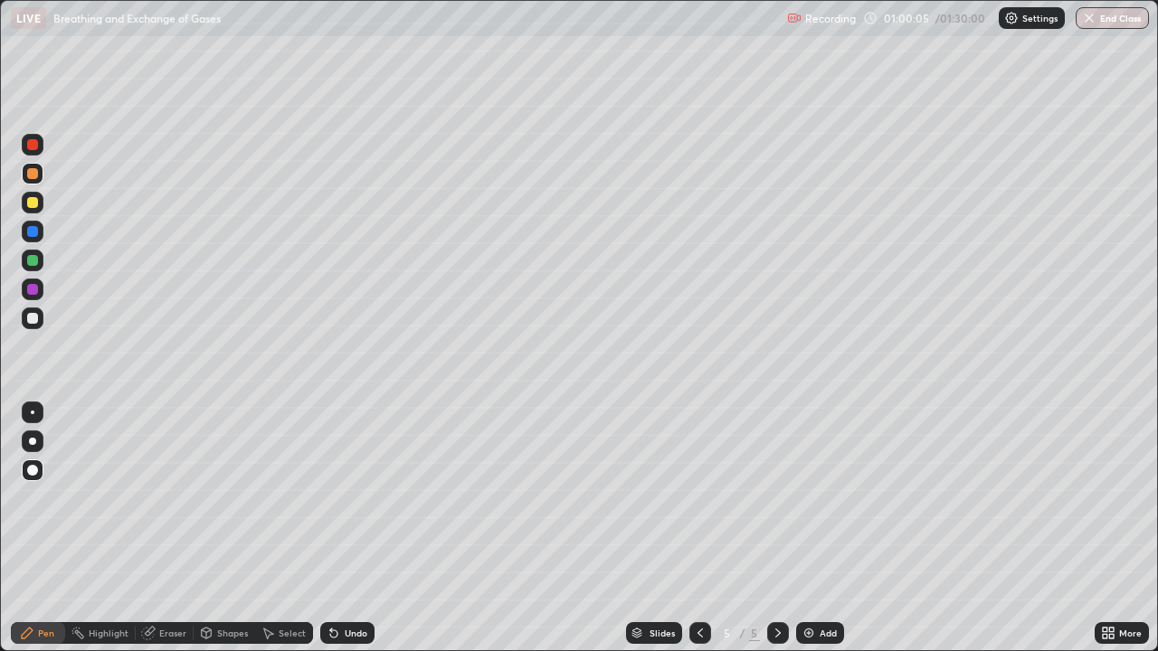
click at [33, 321] on div at bounding box center [32, 318] width 11 height 11
click at [33, 412] on div at bounding box center [33, 413] width 4 height 4
click at [34, 171] on div at bounding box center [32, 173] width 11 height 11
click at [358, 528] on div "Undo" at bounding box center [356, 633] width 23 height 9
click at [33, 317] on div at bounding box center [32, 318] width 11 height 11
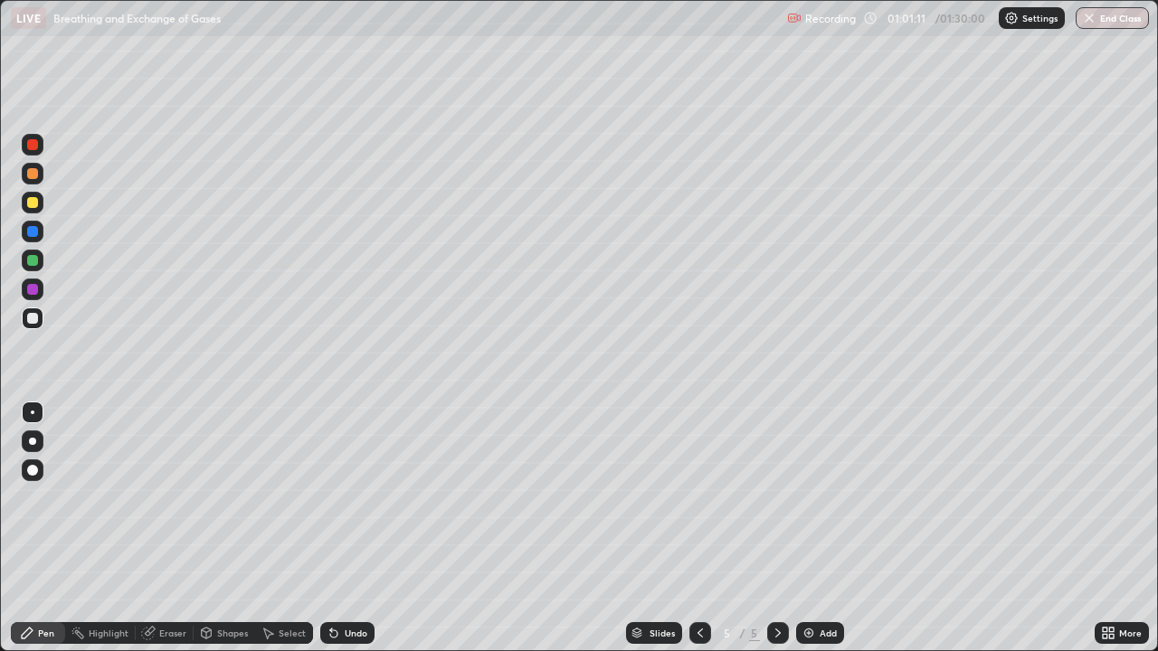
click at [36, 404] on div at bounding box center [33, 413] width 22 height 22
click at [36, 229] on div at bounding box center [32, 231] width 11 height 11
click at [34, 323] on div at bounding box center [32, 318] width 11 height 11
click at [161, 528] on div "Eraser" at bounding box center [172, 633] width 27 height 9
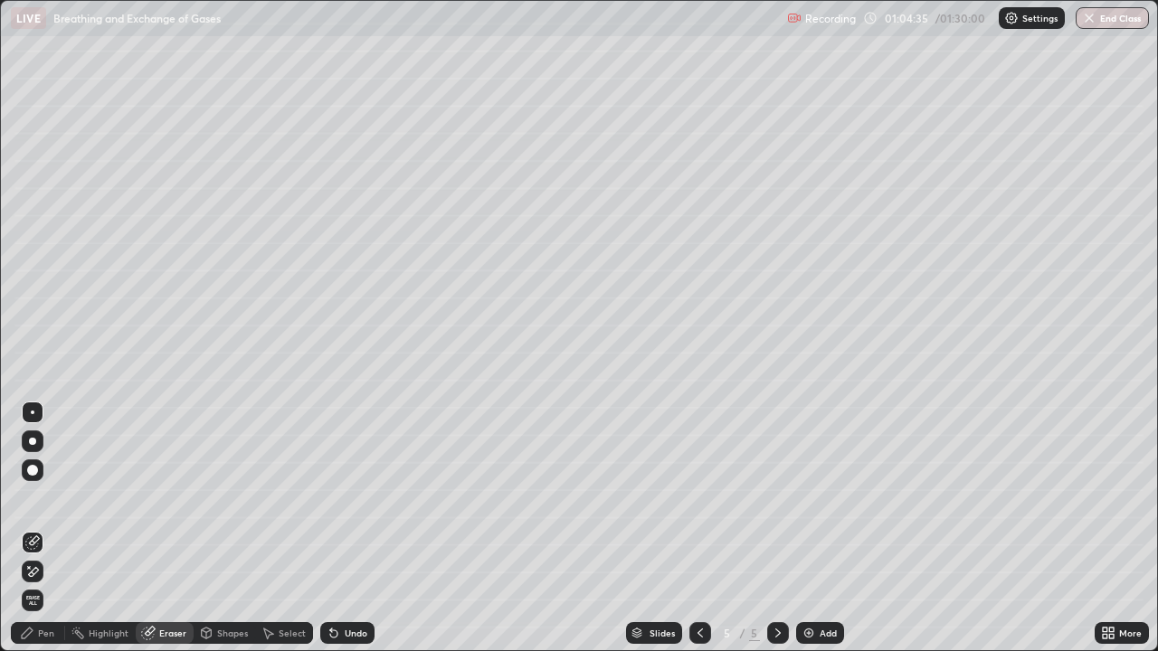
click at [40, 528] on div "Pen" at bounding box center [46, 633] width 16 height 9
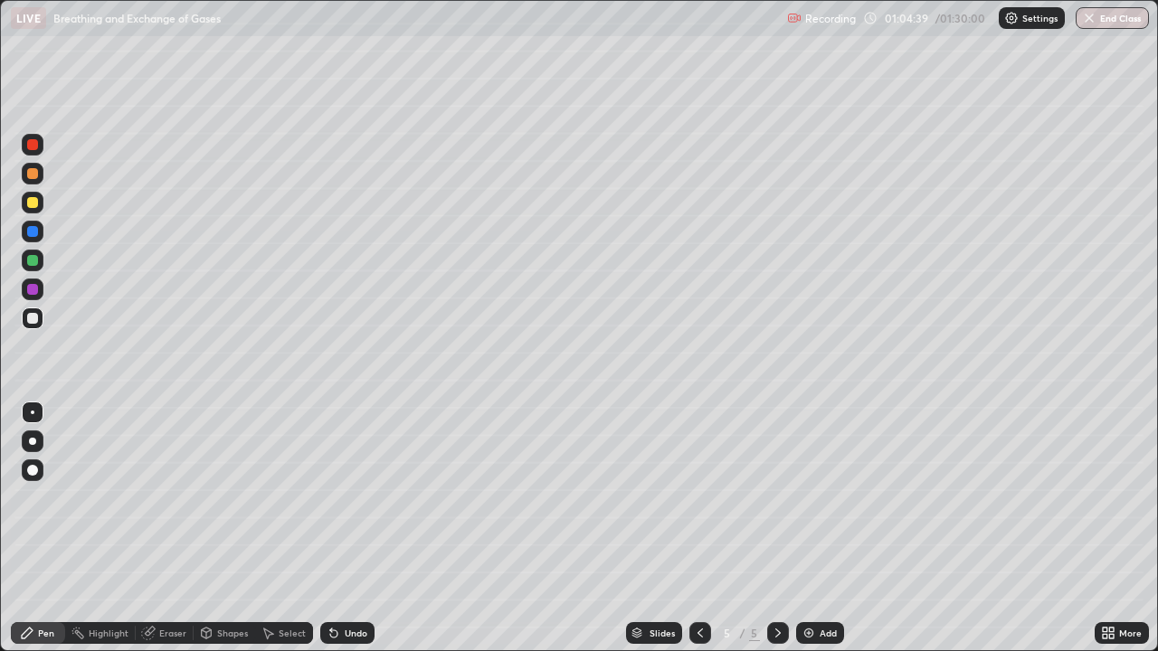
click at [346, 528] on div "Undo" at bounding box center [356, 633] width 23 height 9
click at [167, 528] on div "Eraser" at bounding box center [172, 633] width 27 height 9
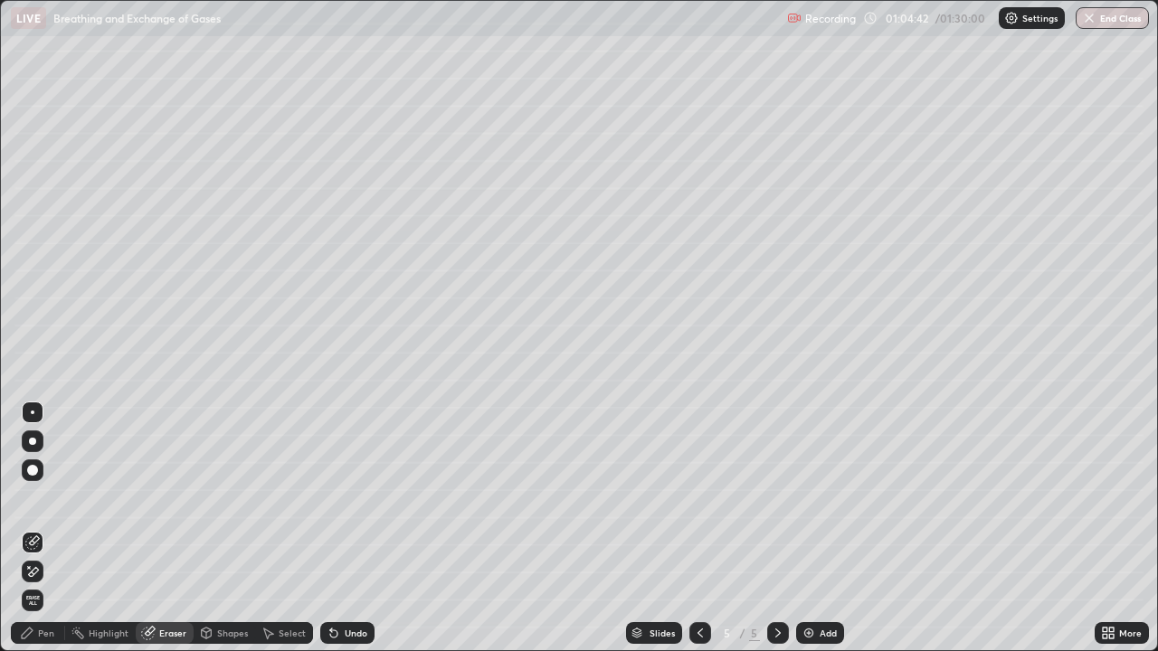
click at [35, 528] on div "Pen" at bounding box center [38, 633] width 54 height 22
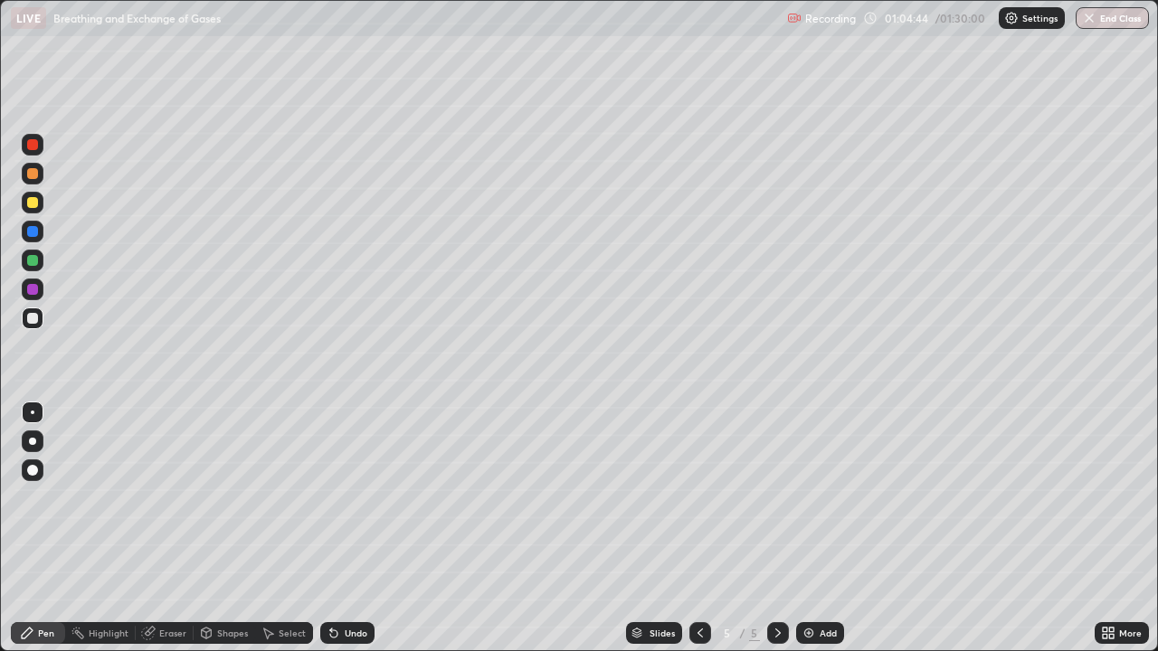
click at [333, 528] on icon at bounding box center [333, 633] width 7 height 7
click at [1109, 12] on button "End Class" at bounding box center [1111, 18] width 73 height 22
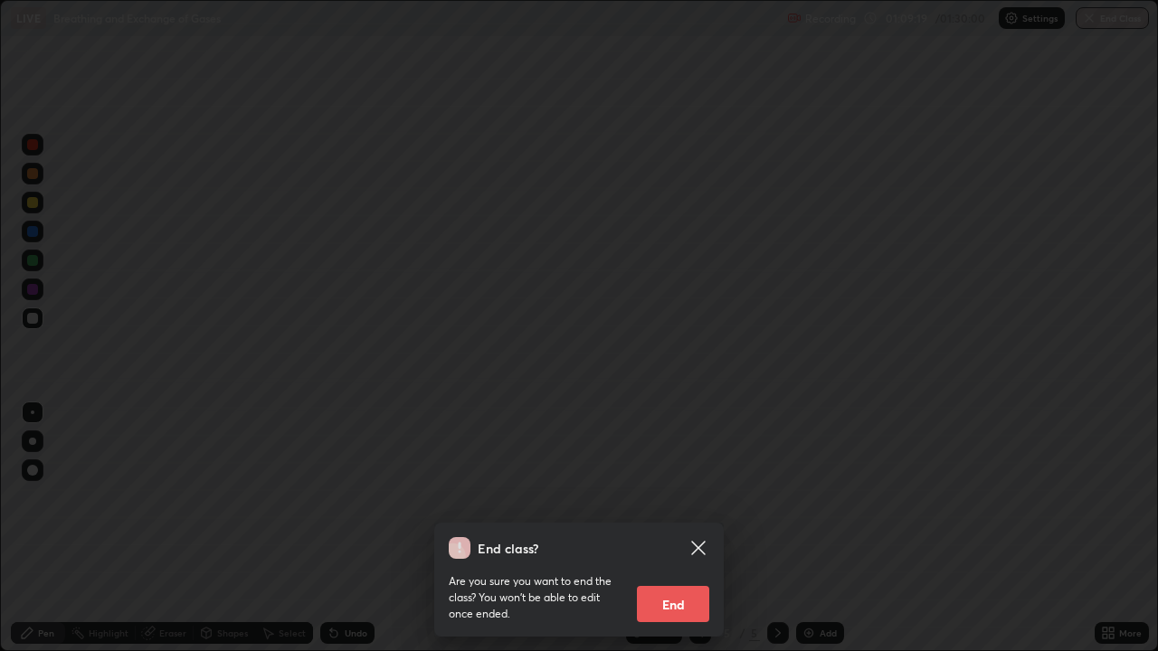
click at [674, 528] on button "End" at bounding box center [673, 604] width 72 height 36
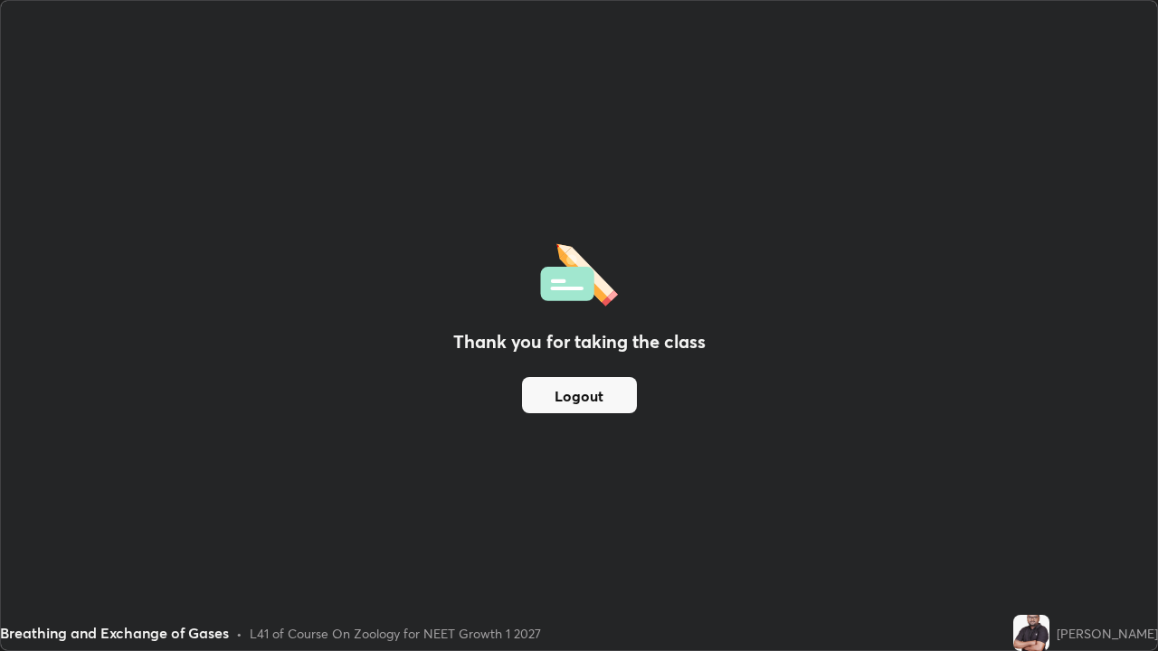
click at [594, 407] on button "Logout" at bounding box center [579, 395] width 115 height 36
